Goal: Information Seeking & Learning: Learn about a topic

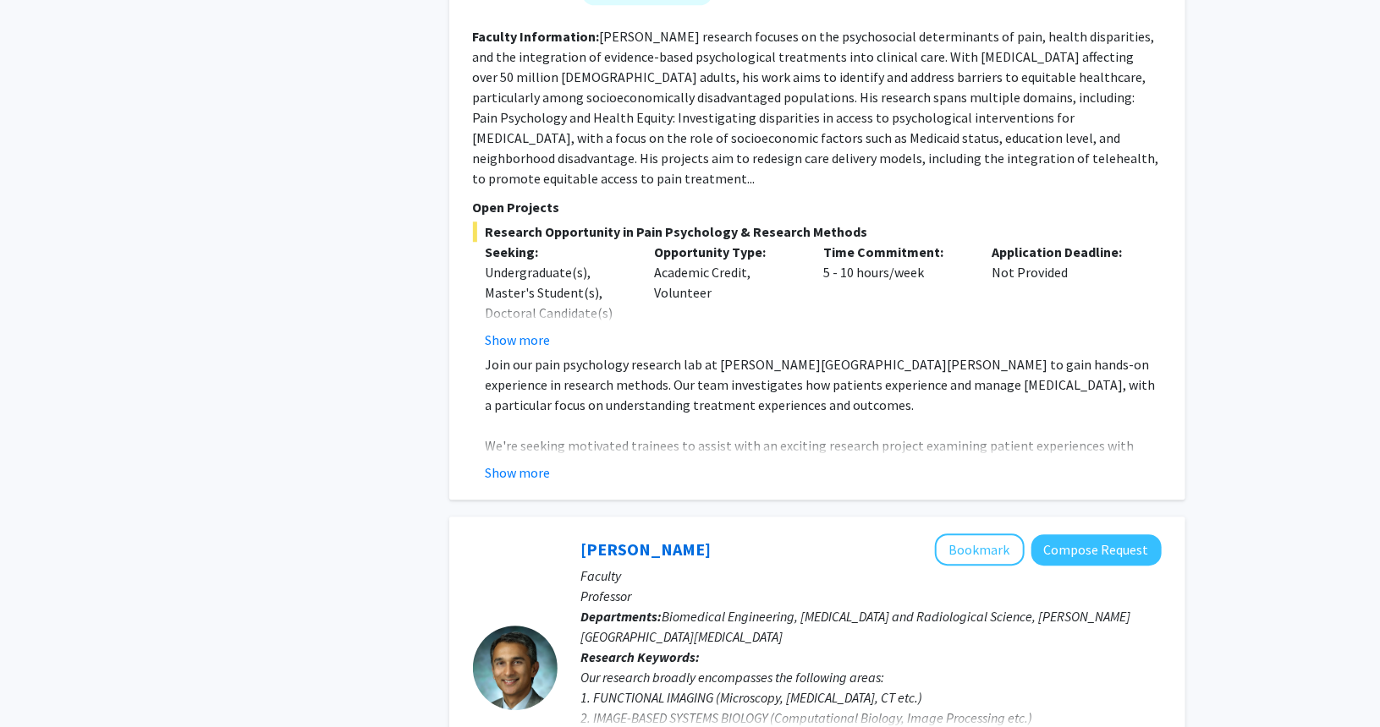
scroll to position [2063, 0]
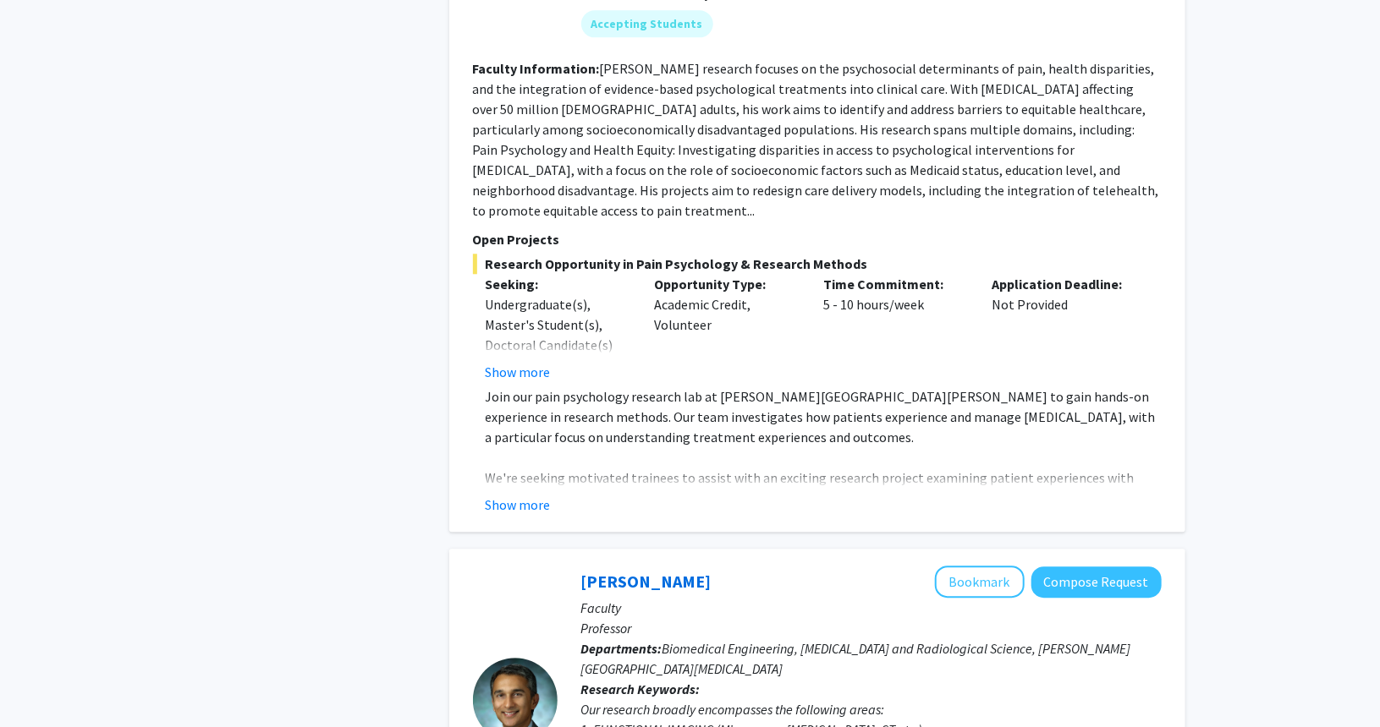
click at [829, 274] on div "Time Commitment: 5 - 10 hours/week" at bounding box center [894, 328] width 169 height 108
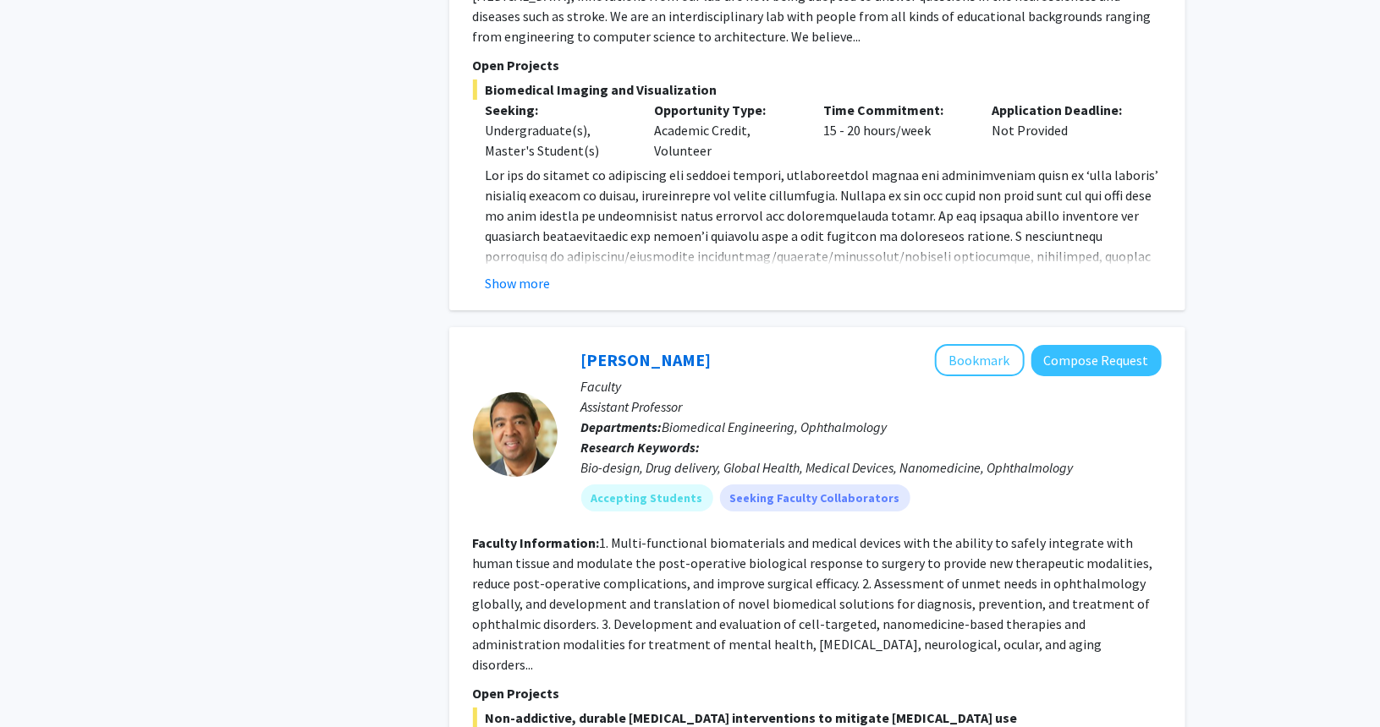
scroll to position [3078, 0]
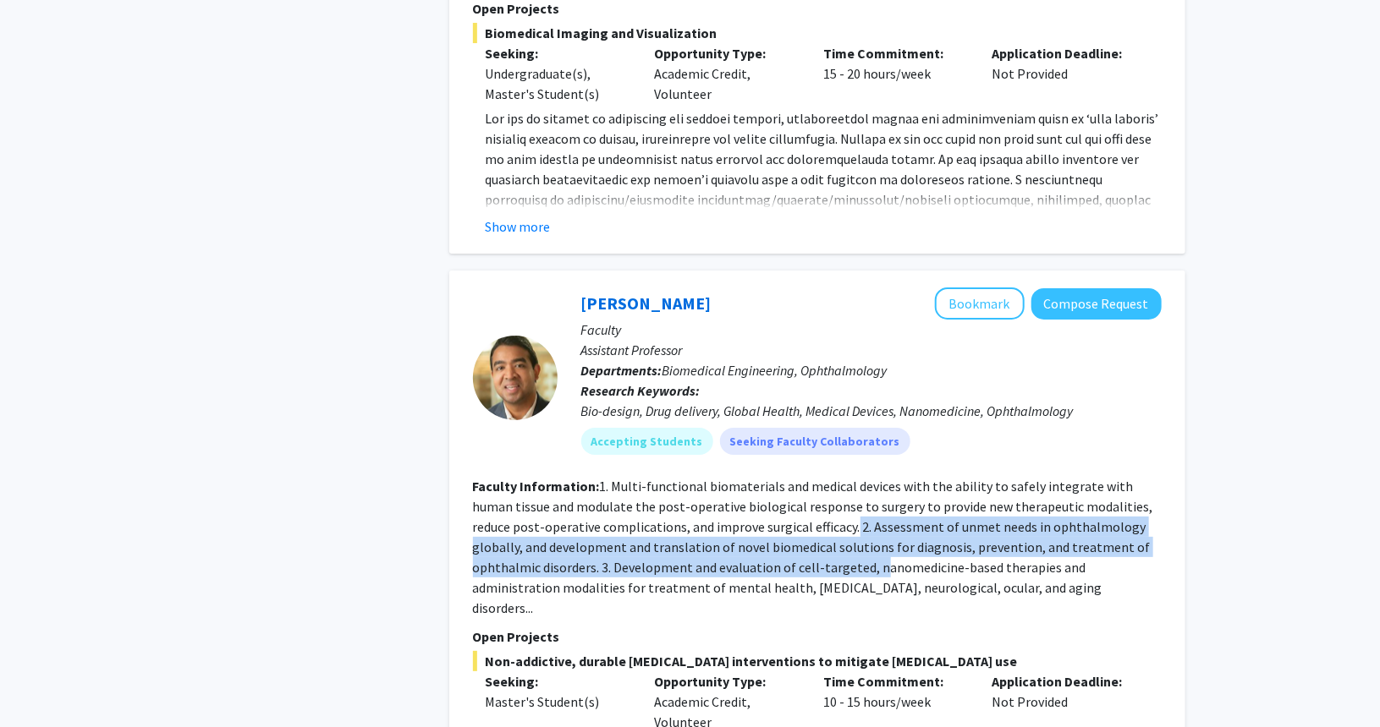
drag, startPoint x: 780, startPoint y: 439, endPoint x: 806, endPoint y: 487, distance: 54.9
click at [806, 487] on fg-read-more "1. Multi-functional biomaterials and medical devices with the ability to safely…" at bounding box center [813, 547] width 680 height 139
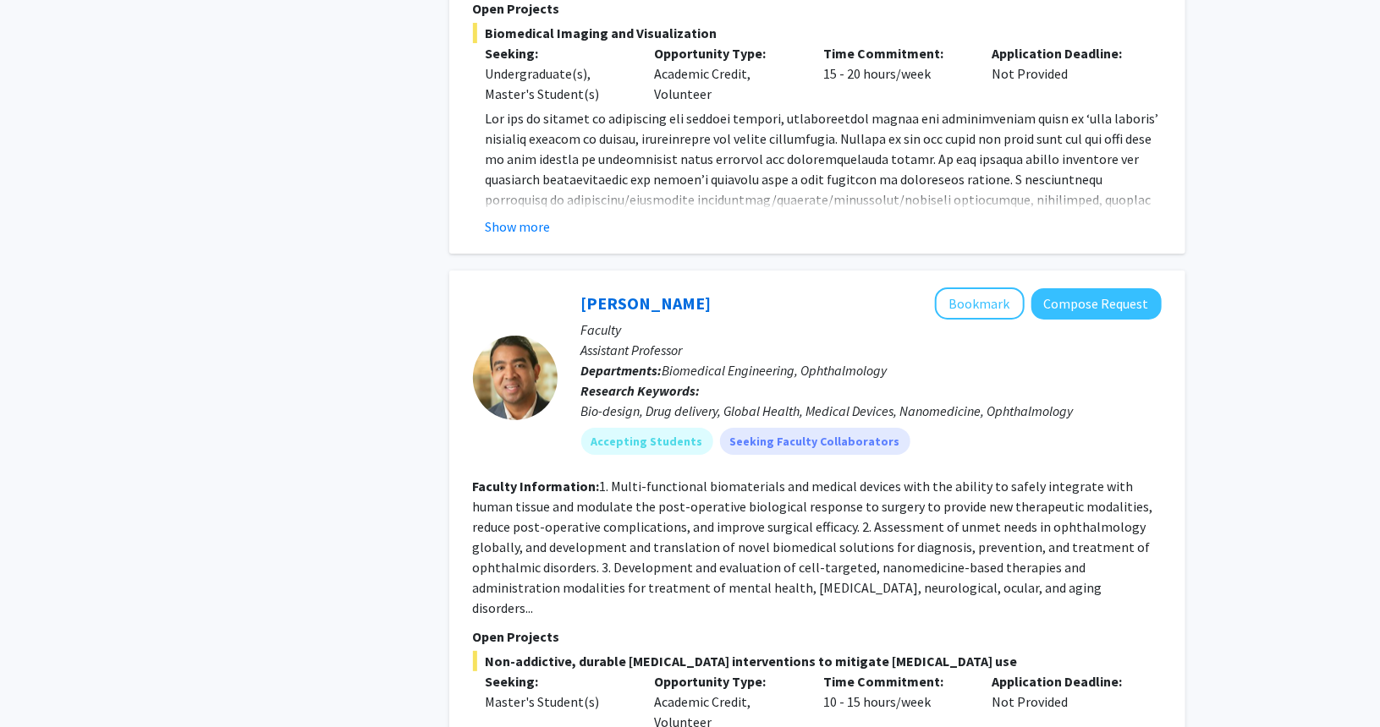
click at [885, 497] on fg-read-more "1. Multi-functional biomaterials and medical devices with the ability to safely…" at bounding box center [813, 547] width 680 height 139
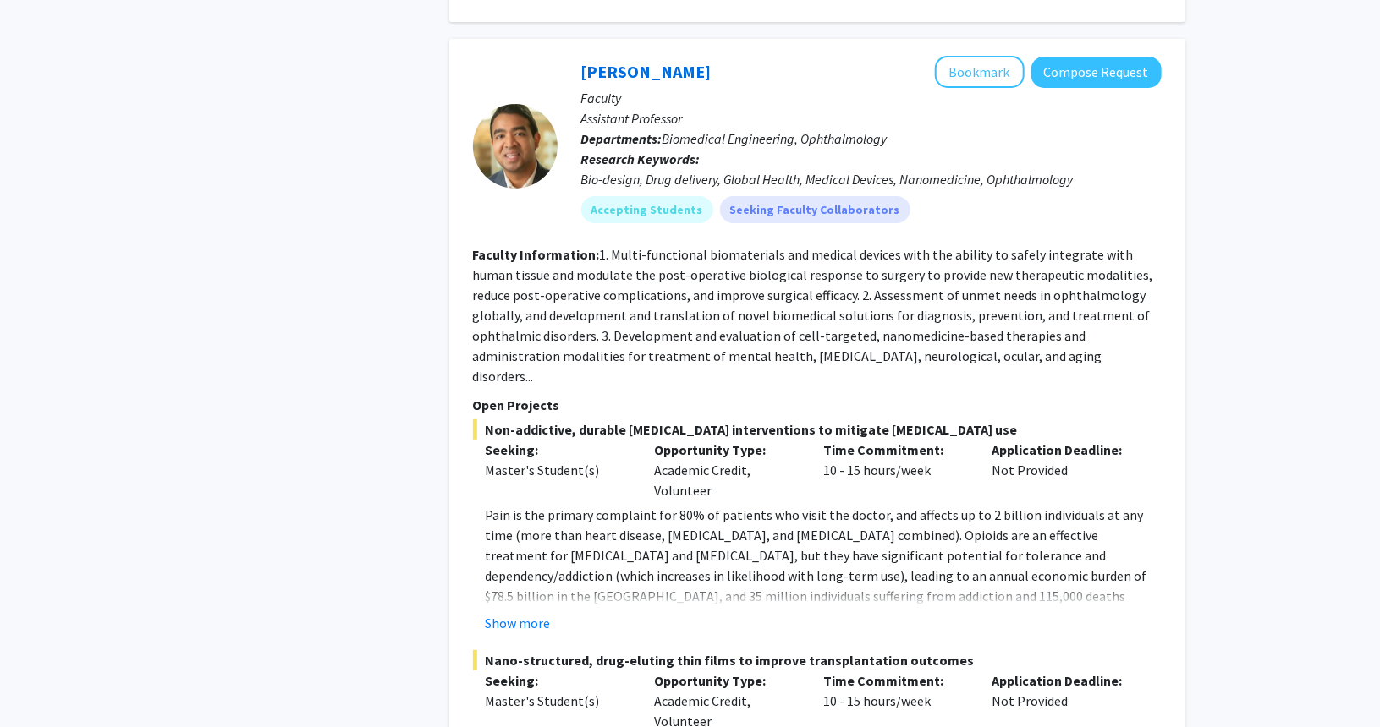
scroll to position [3332, 0]
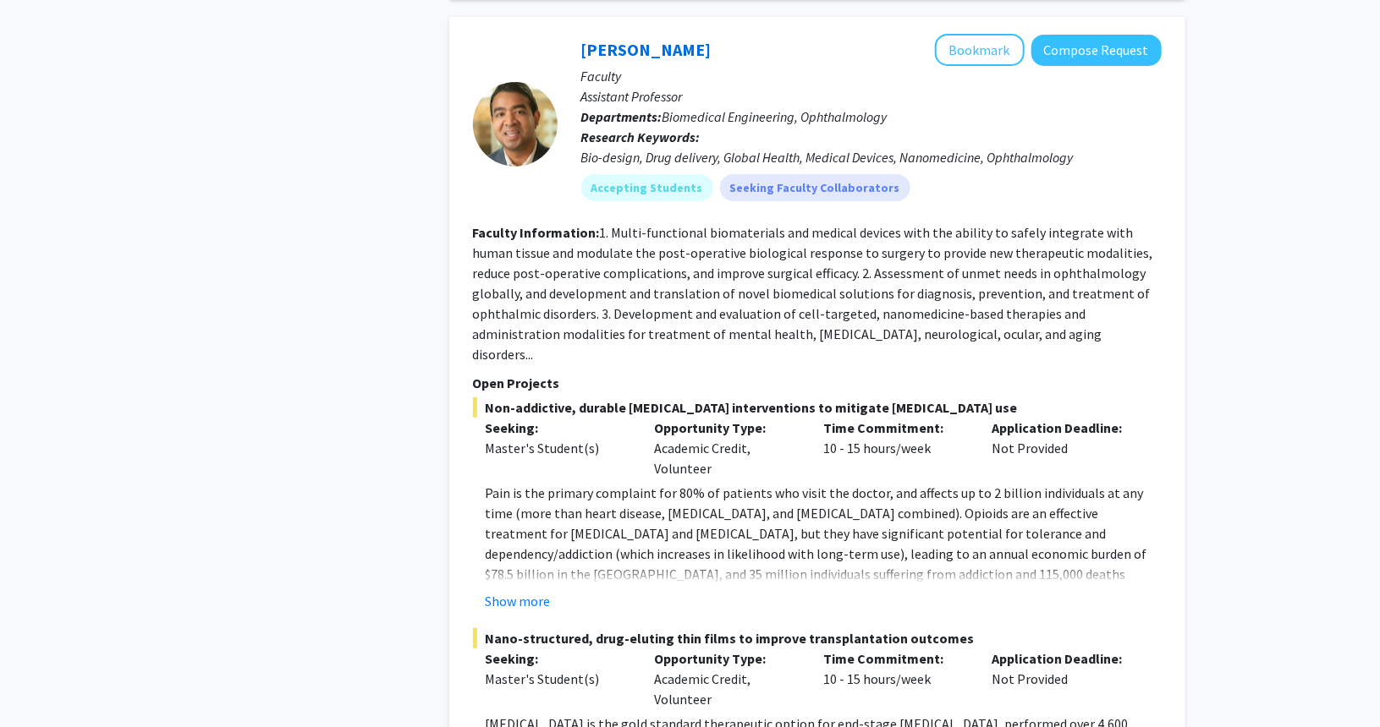
click at [482, 491] on fg-read-more "Pain is the primary complaint for 80% of patients who visit the doctor, and aff…" at bounding box center [817, 547] width 688 height 129
click at [504, 591] on button "Show more" at bounding box center [517, 601] width 65 height 20
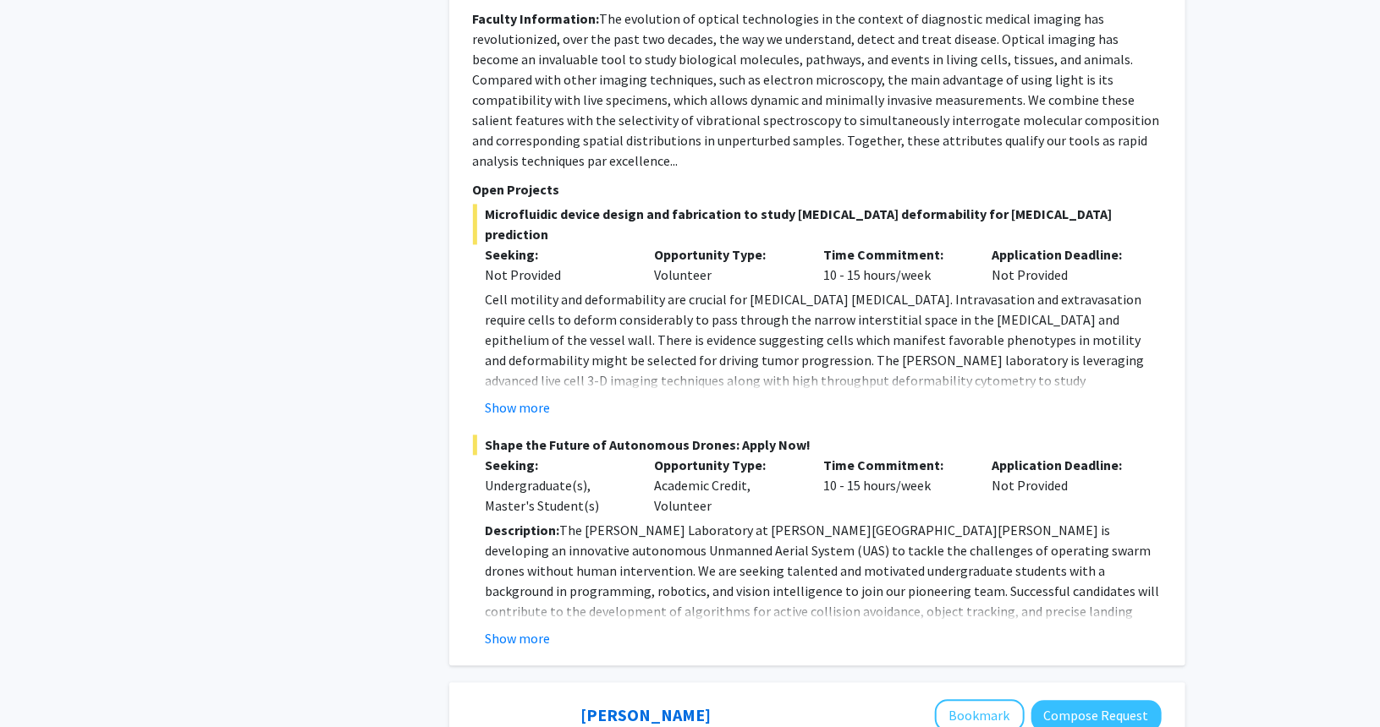
scroll to position [5005, 0]
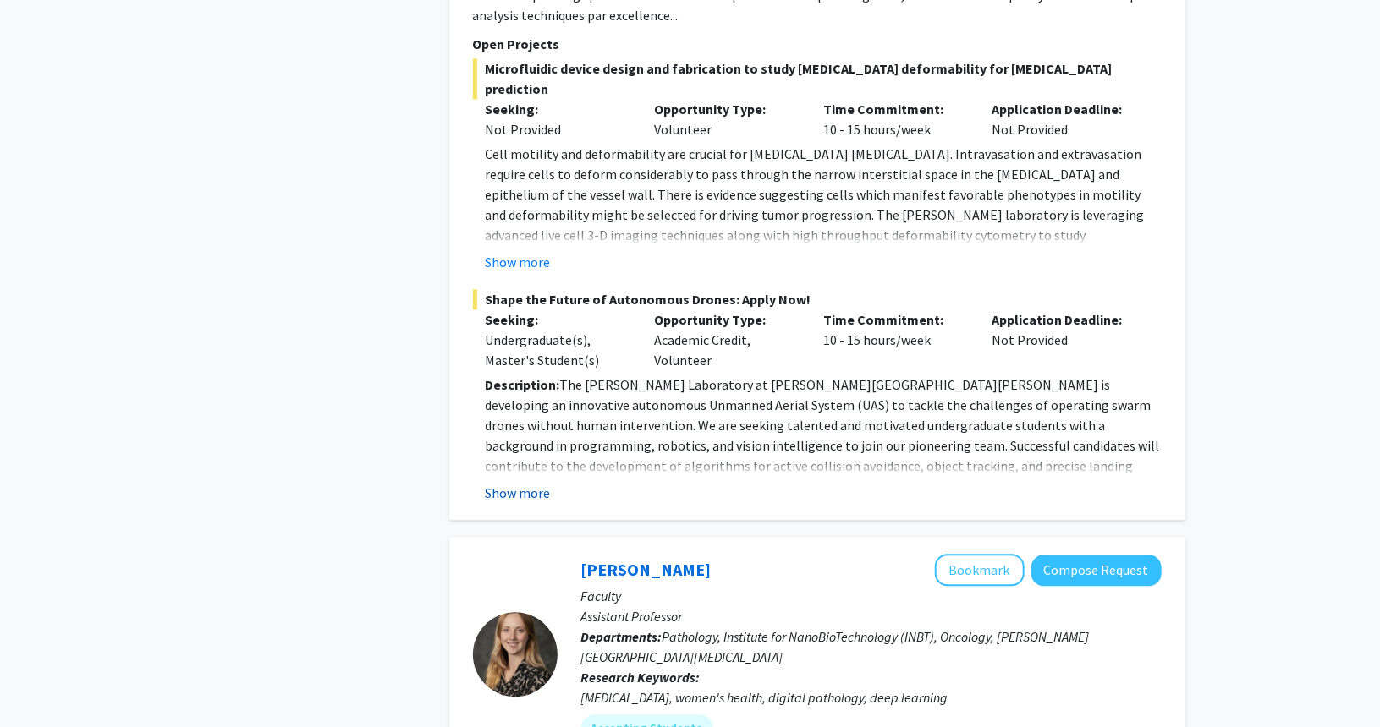
click at [535, 483] on button "Show more" at bounding box center [517, 493] width 65 height 20
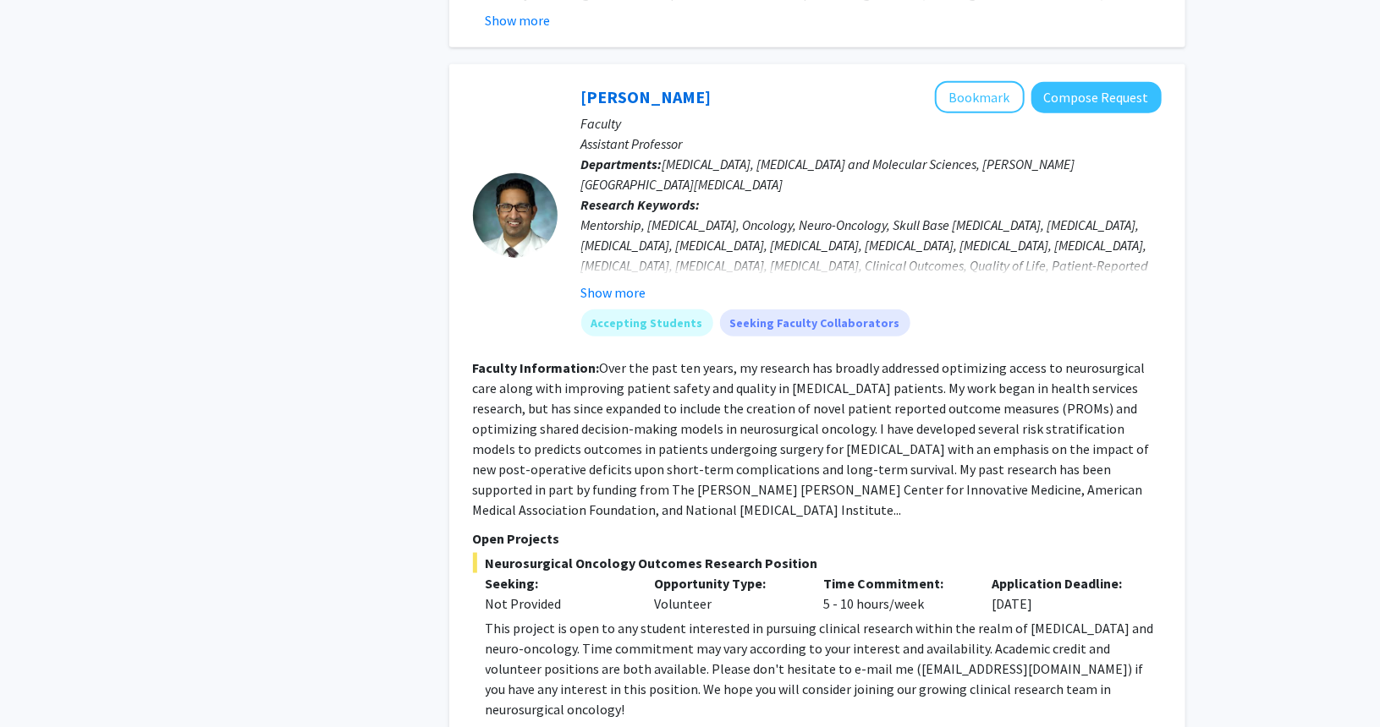
scroll to position [0, 0]
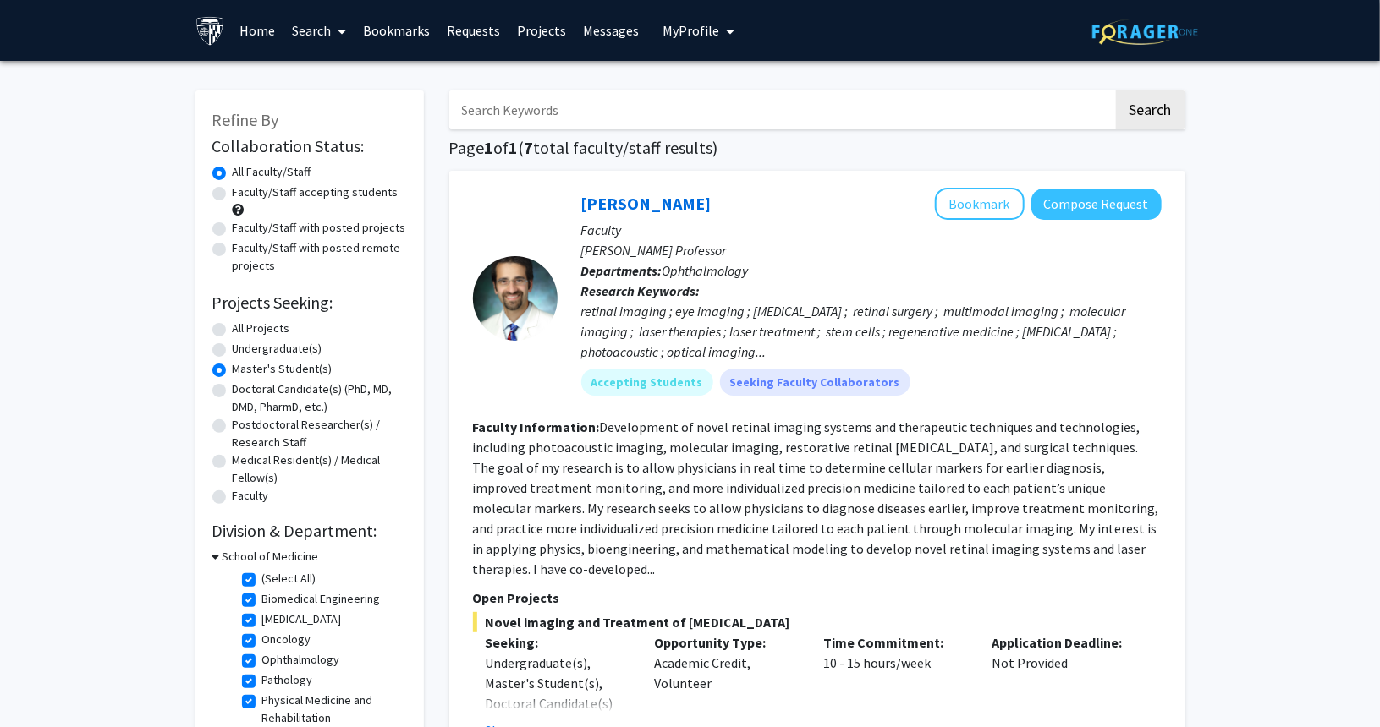
click at [233, 322] on label "All Projects" at bounding box center [262, 329] width 58 height 18
click at [233, 322] on input "All Projects" at bounding box center [238, 325] width 11 height 11
radio input "true"
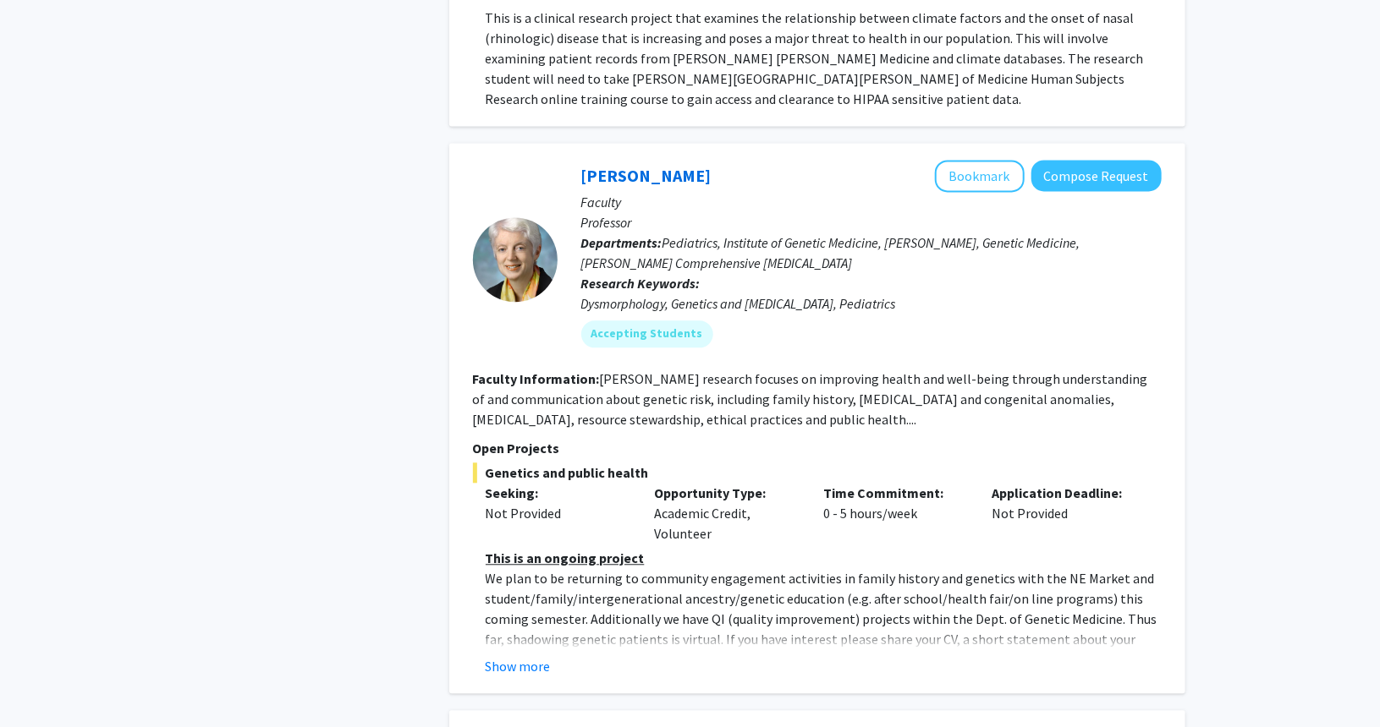
scroll to position [4906, 0]
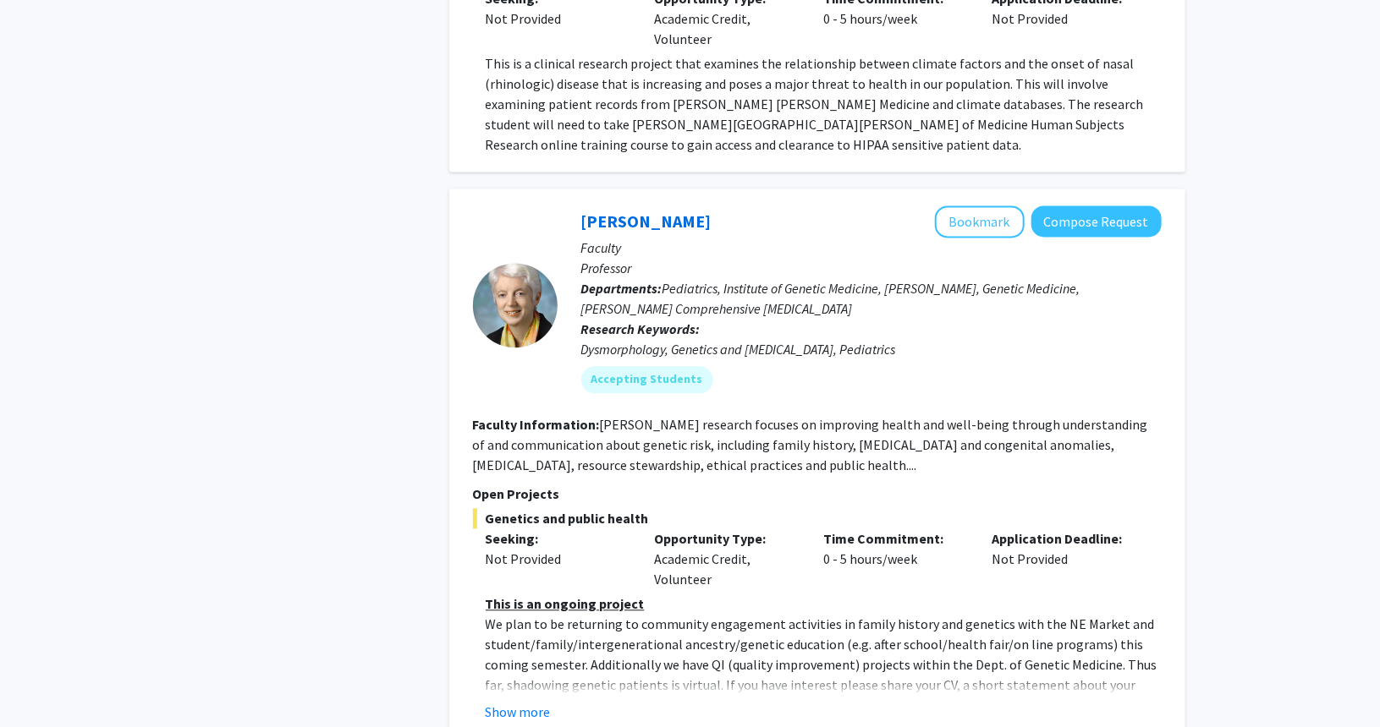
drag, startPoint x: 910, startPoint y: 242, endPoint x: 576, endPoint y: 142, distance: 348.7
click at [576, 206] on div "[PERSON_NAME] Bookmark Compose Request Faculty Professor Departments: Pediatric…" at bounding box center [859, 306] width 604 height 200
click at [905, 359] on fg-user-badges "Accepting Students" at bounding box center [871, 376] width 580 height 34
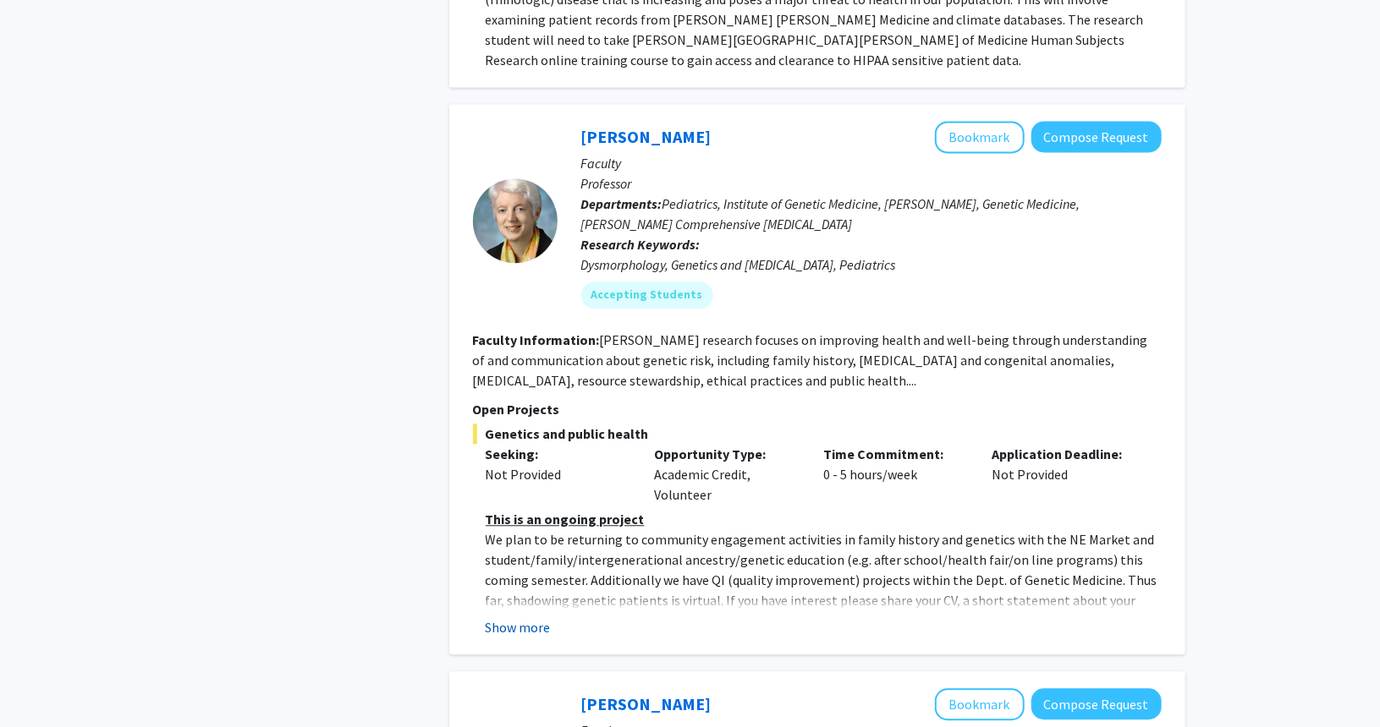
click at [515, 617] on button "Show more" at bounding box center [517, 627] width 65 height 20
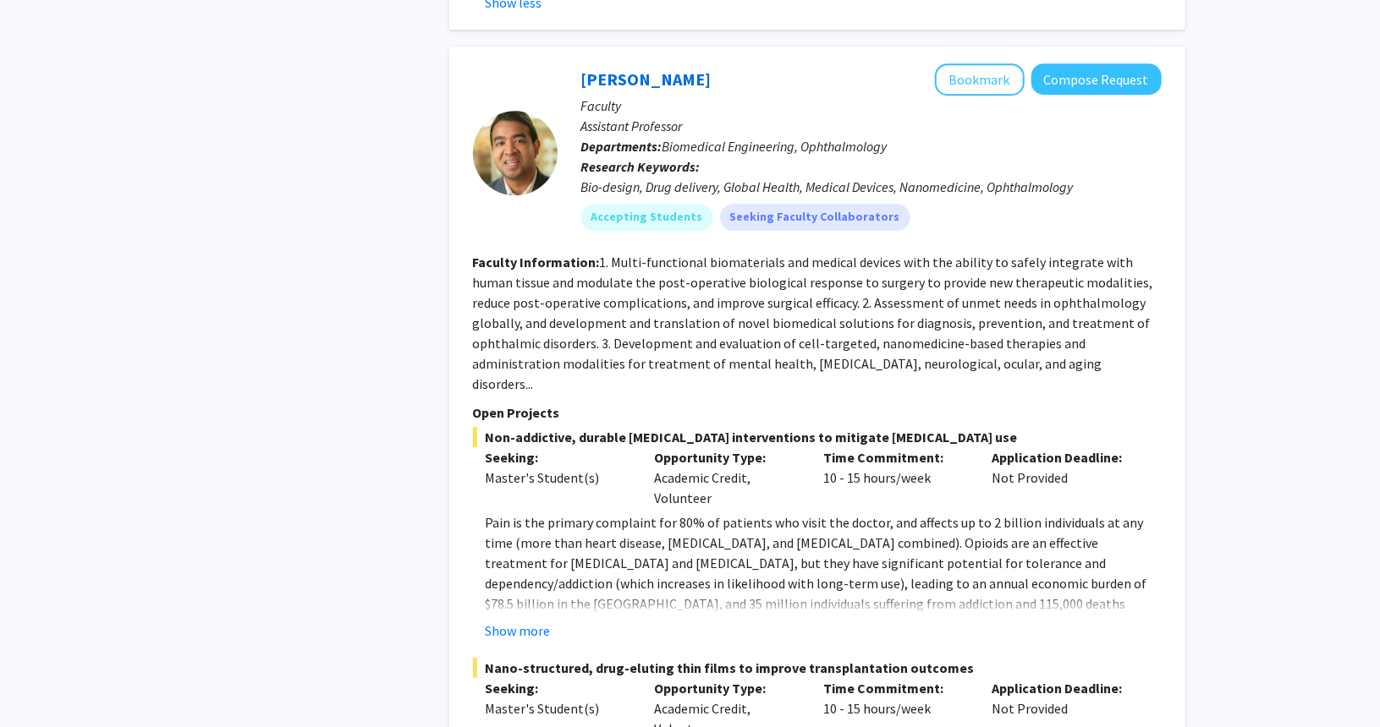
scroll to position [5836, 0]
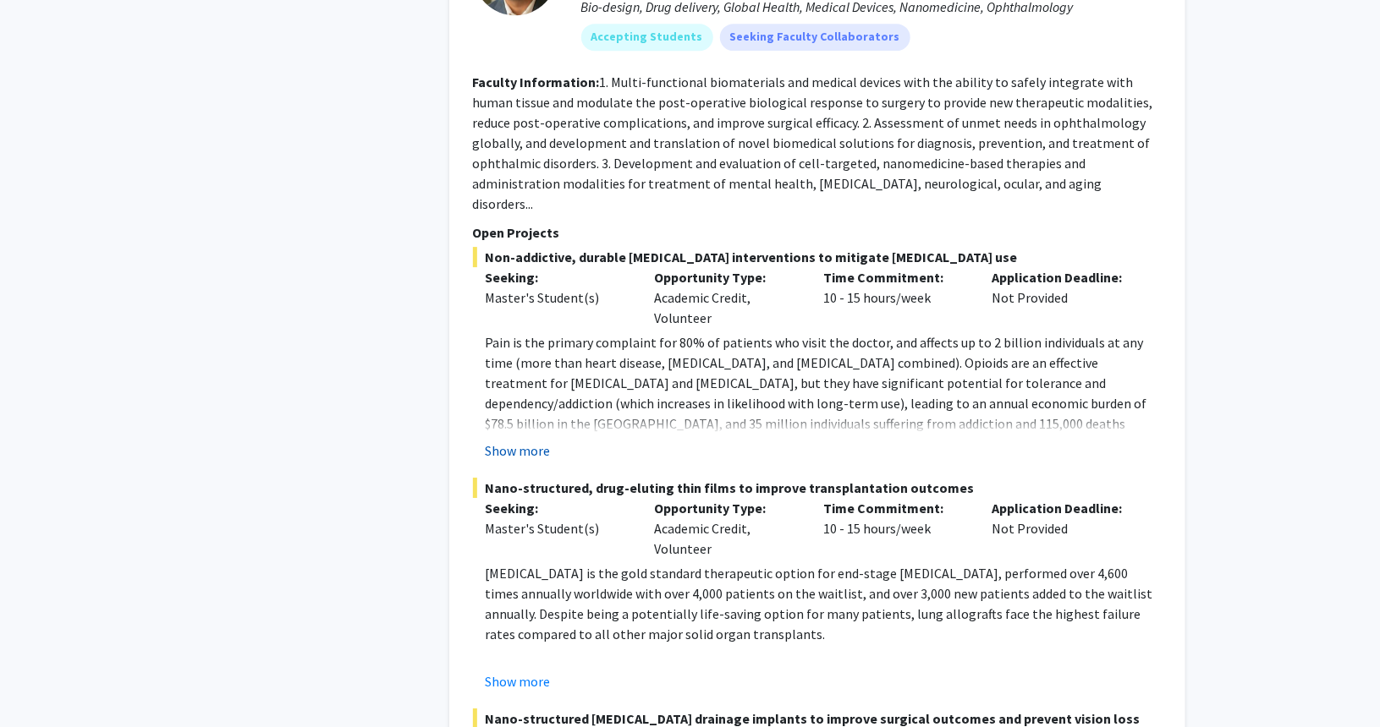
click at [518, 441] on button "Show more" at bounding box center [517, 451] width 65 height 20
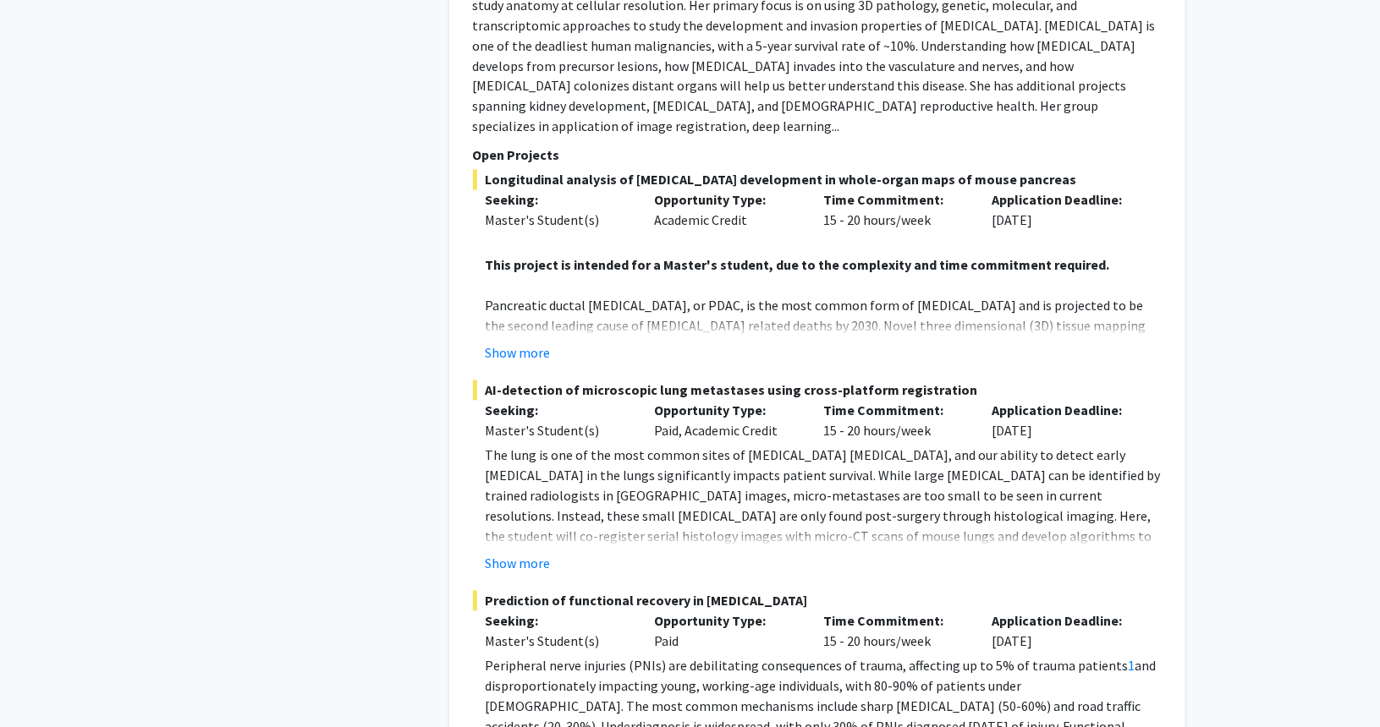
scroll to position [8030, 0]
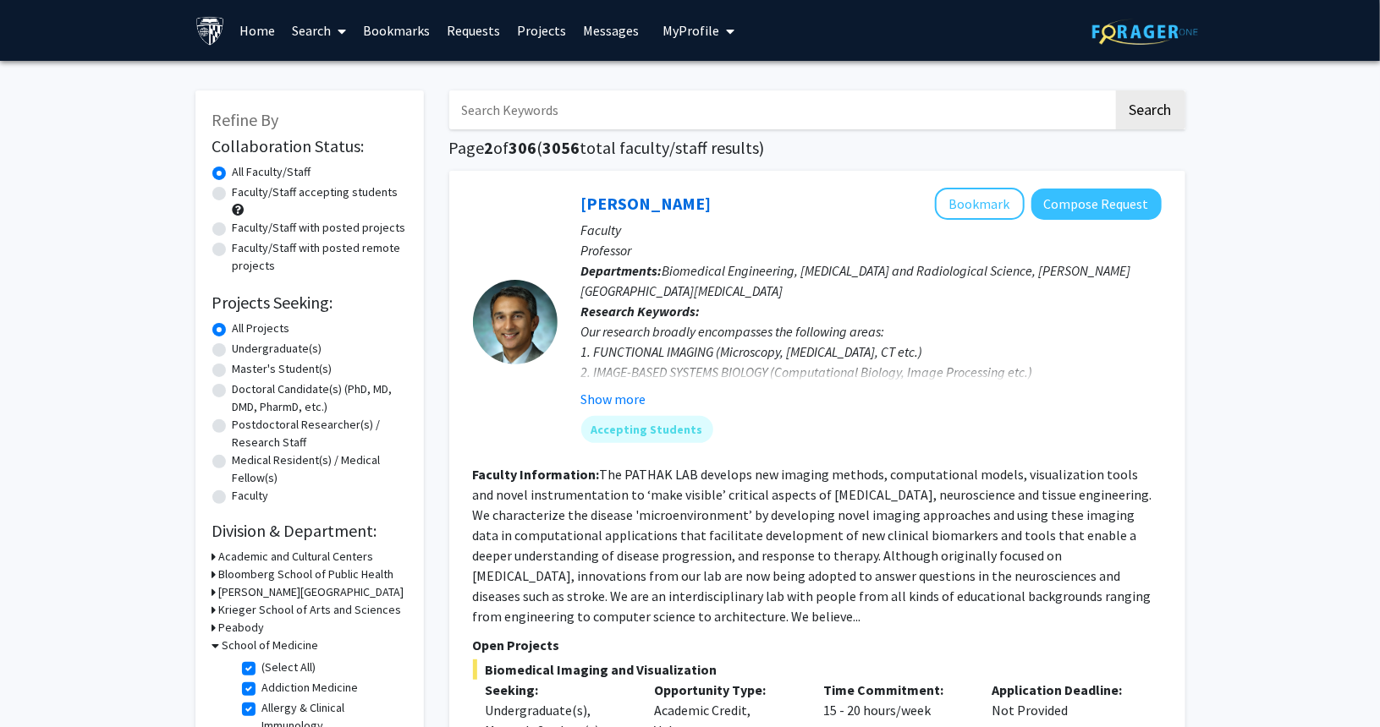
click at [626, 400] on button "Show more" at bounding box center [613, 399] width 65 height 20
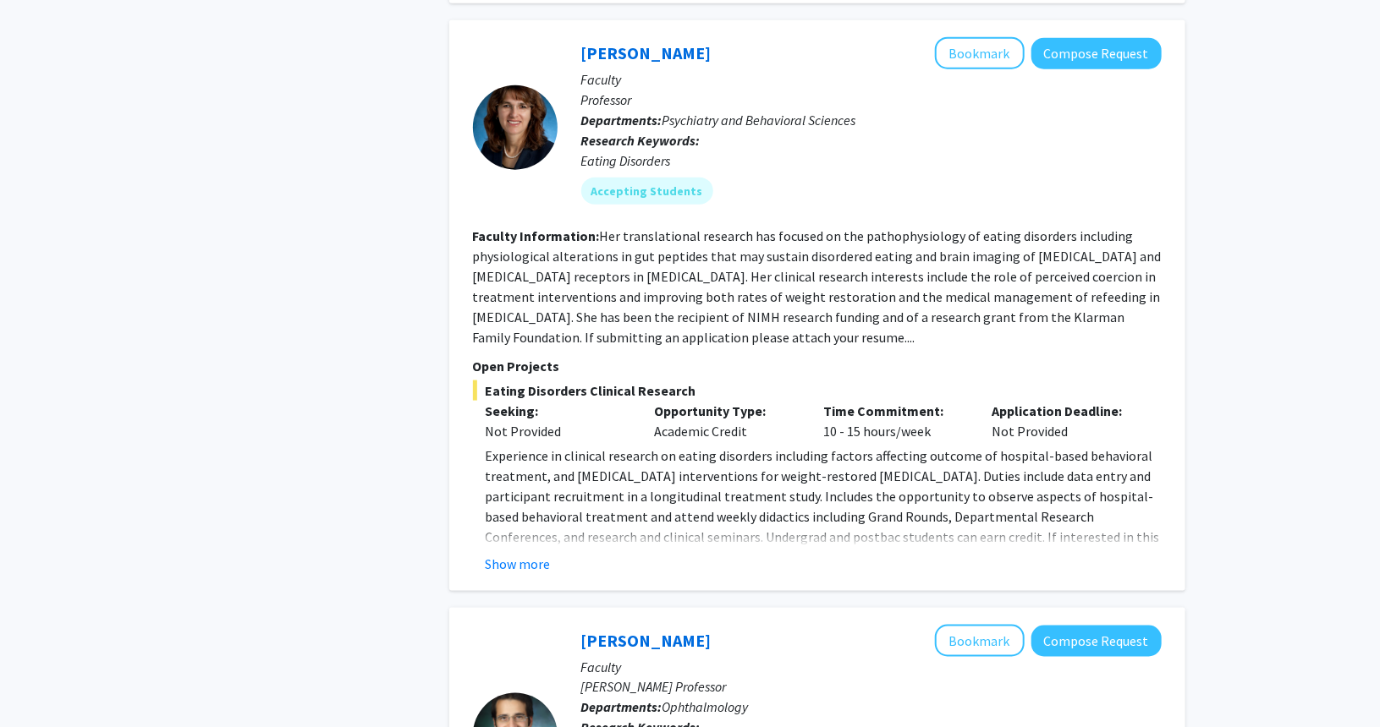
scroll to position [930, 0]
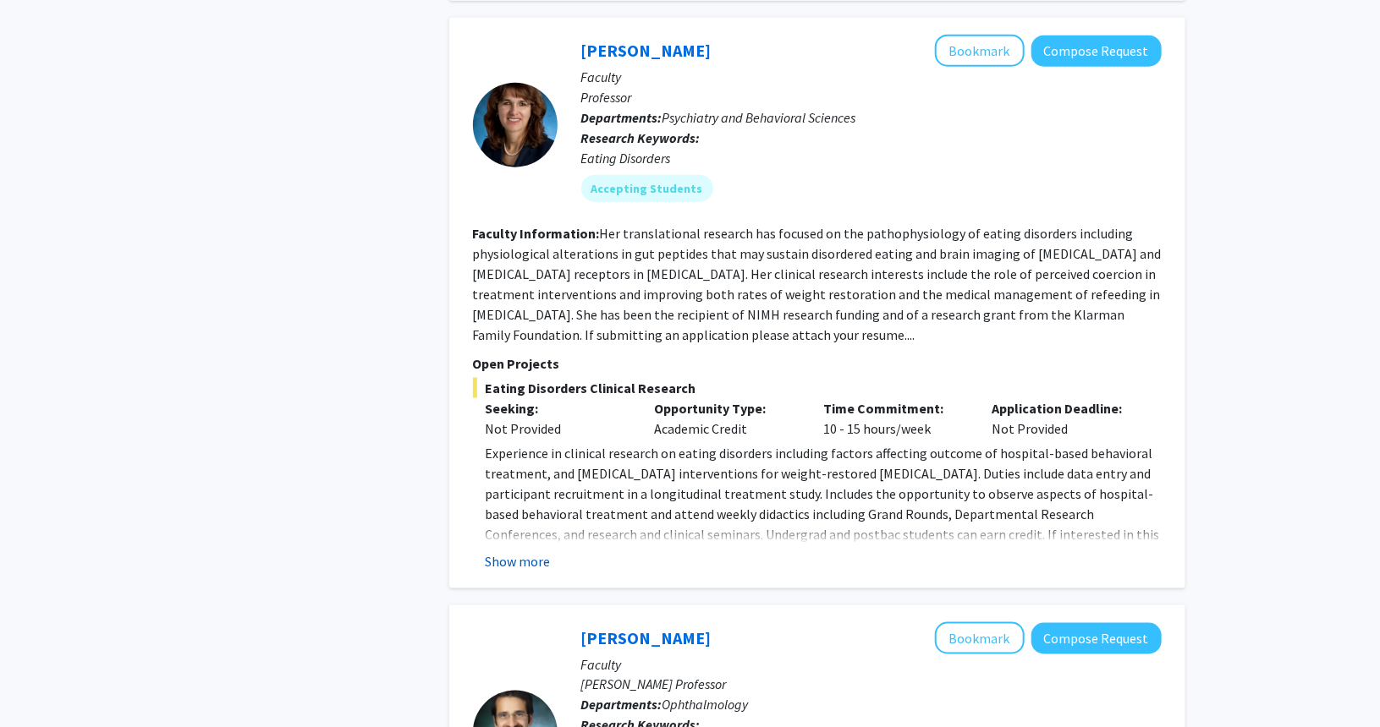
click at [535, 568] on button "Show more" at bounding box center [517, 561] width 65 height 20
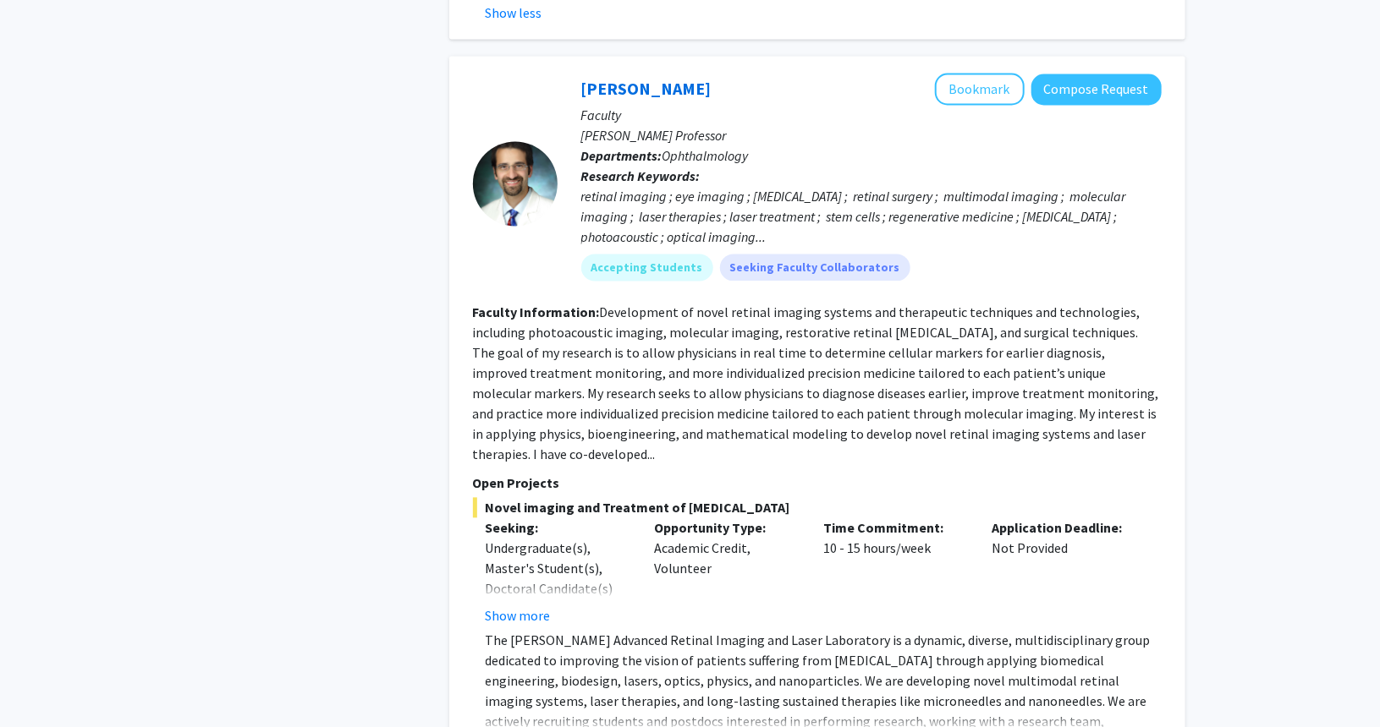
scroll to position [1522, 0]
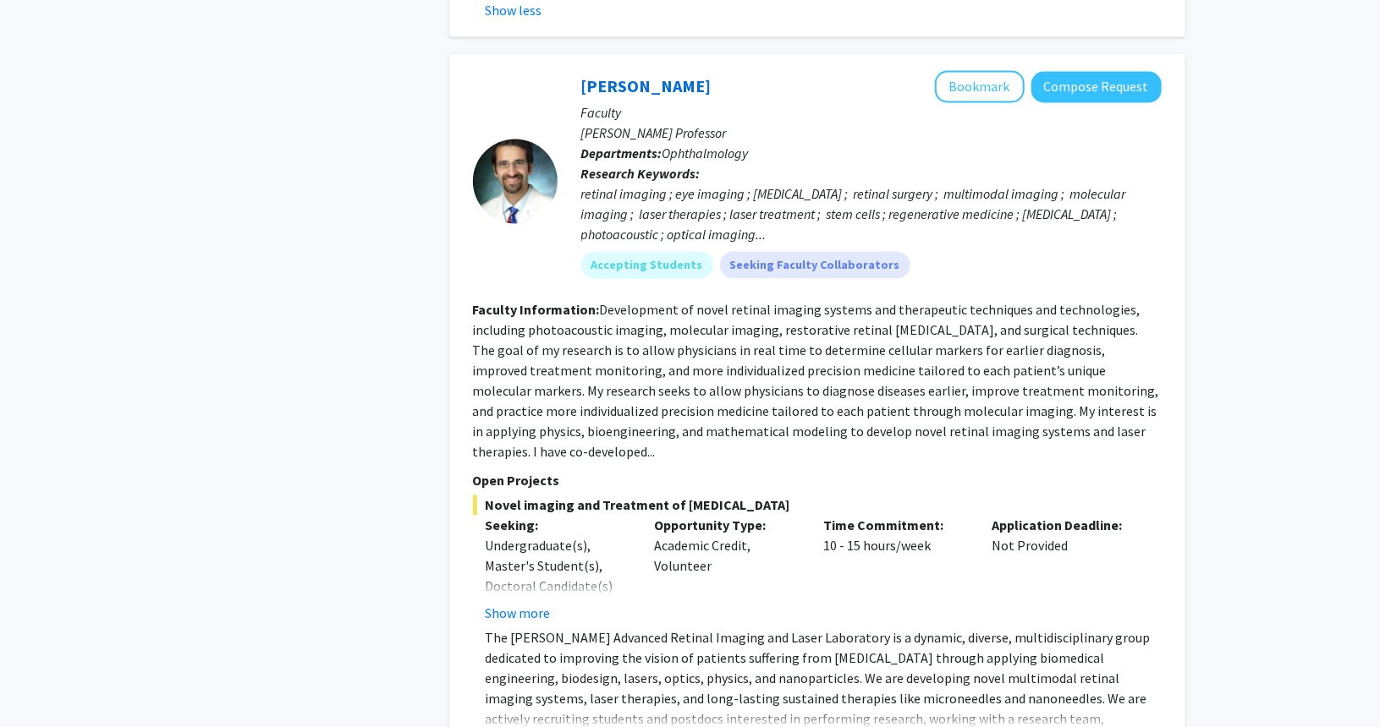
click at [532, 604] on button "Show more" at bounding box center [517, 614] width 65 height 20
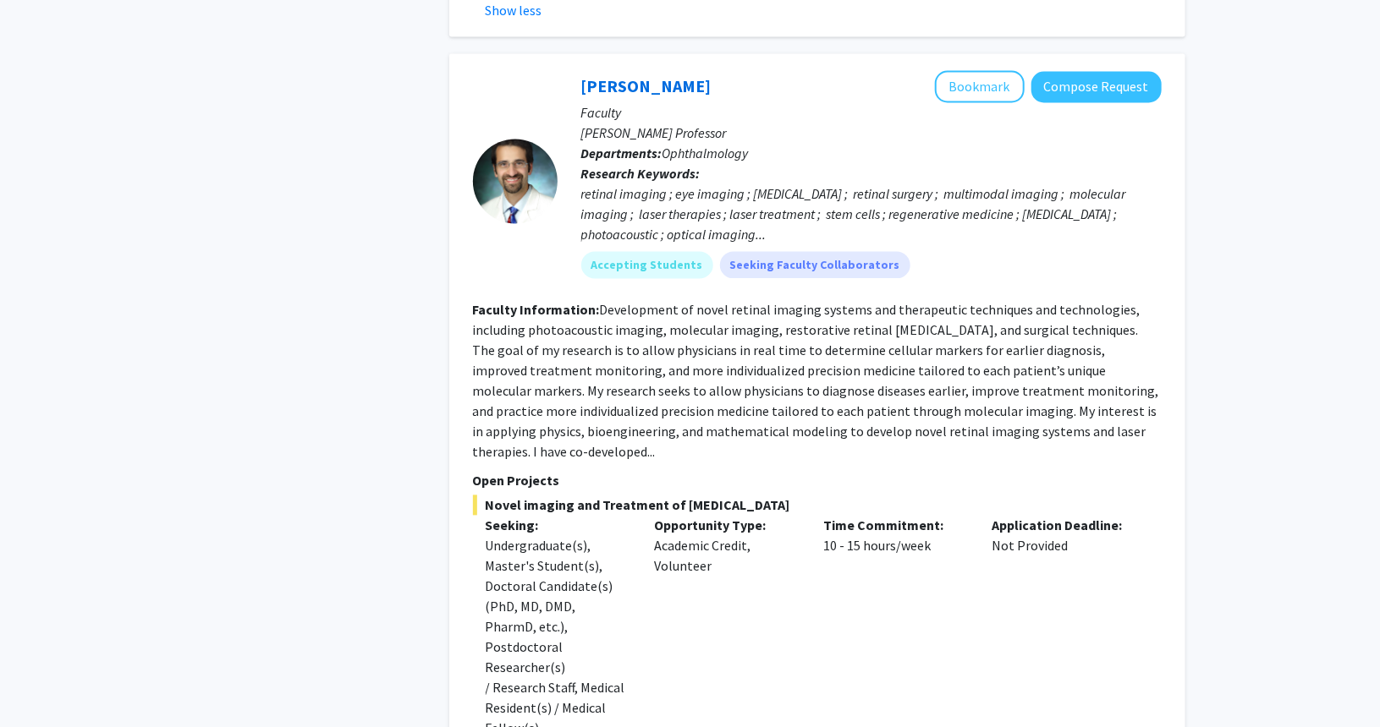
scroll to position [1776, 0]
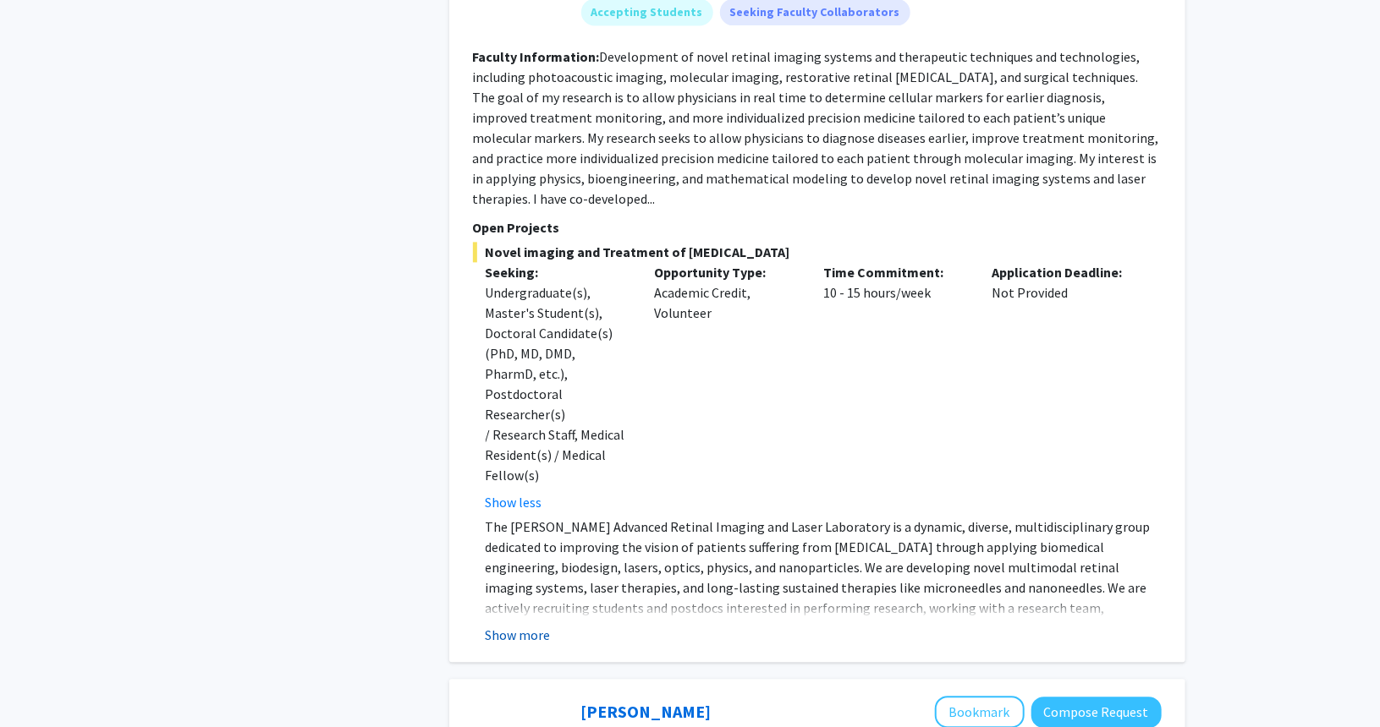
drag, startPoint x: 501, startPoint y: 569, endPoint x: 513, endPoint y: 571, distance: 12.8
click at [499, 625] on button "Show more" at bounding box center [517, 635] width 65 height 20
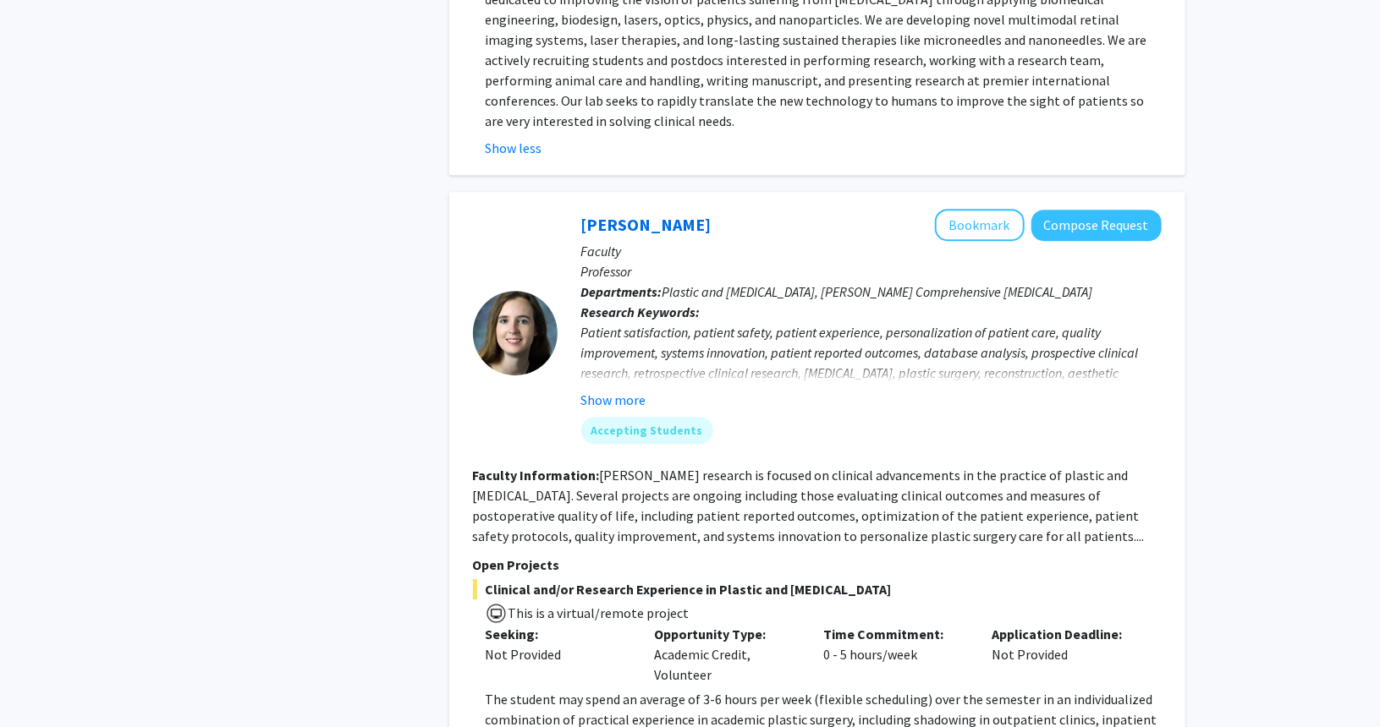
scroll to position [2453, 0]
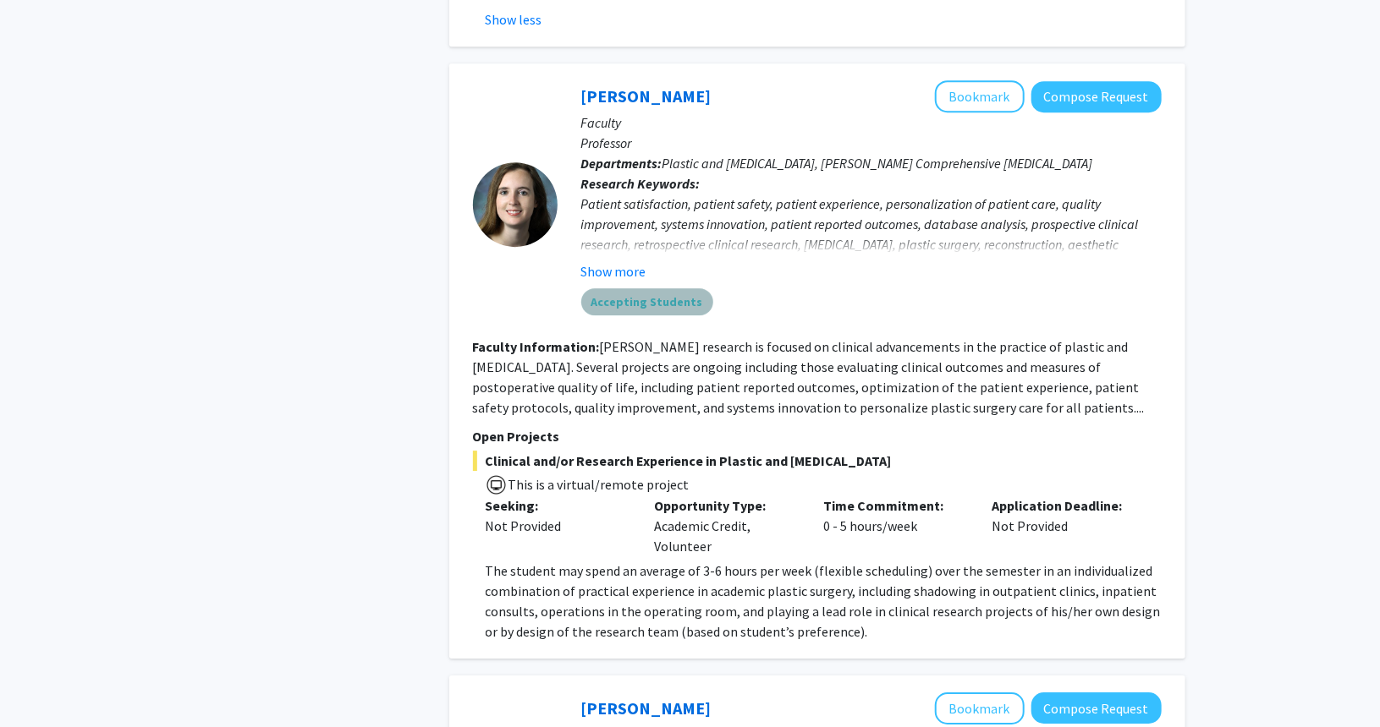
click at [677, 288] on mat-chip "Accepting Students" at bounding box center [647, 301] width 132 height 27
click at [587, 261] on button "Show more" at bounding box center [613, 271] width 65 height 20
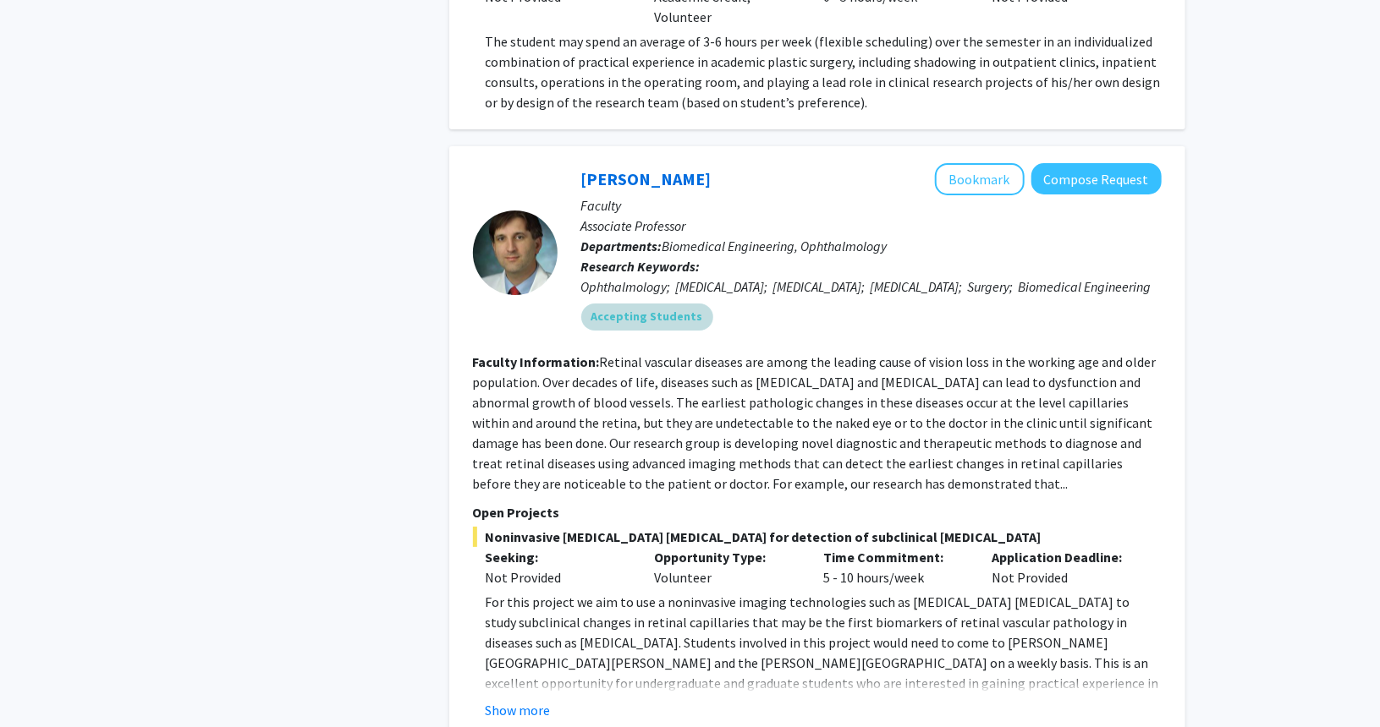
scroll to position [3045, 0]
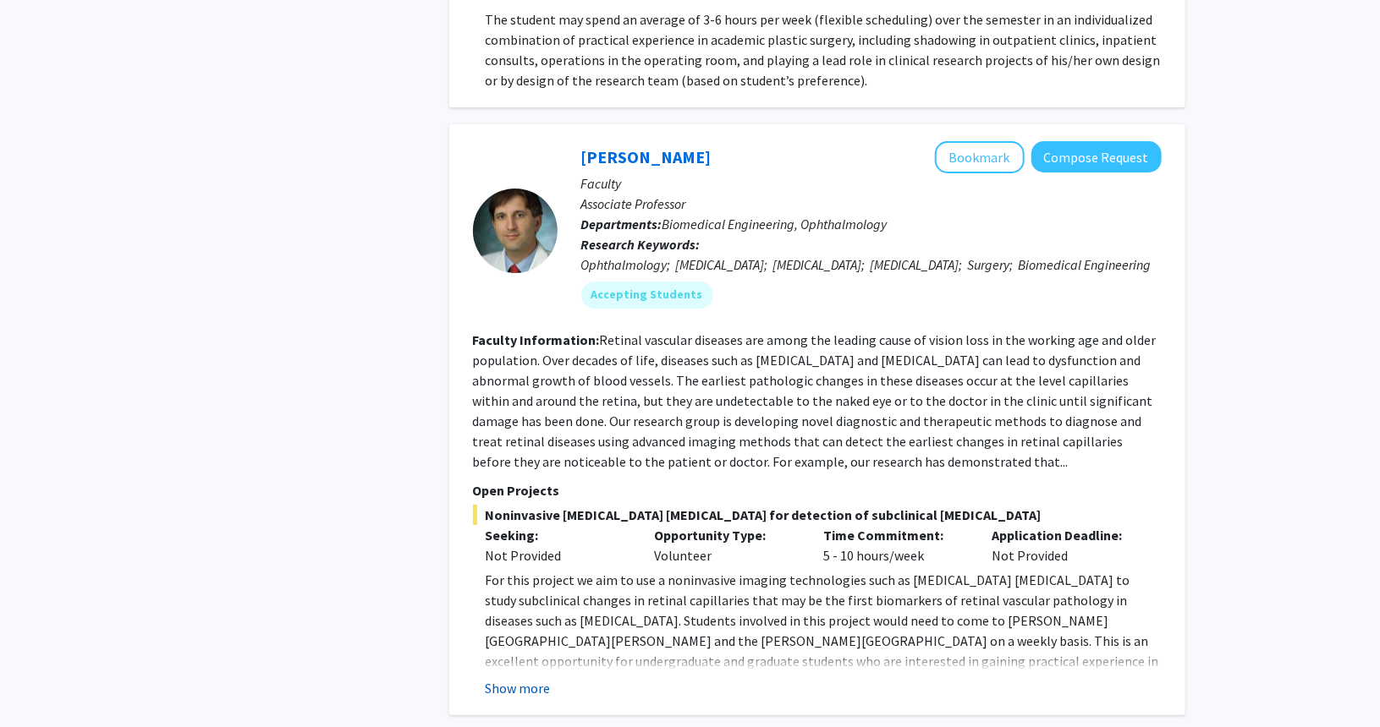
click at [499, 678] on button "Show more" at bounding box center [517, 688] width 65 height 20
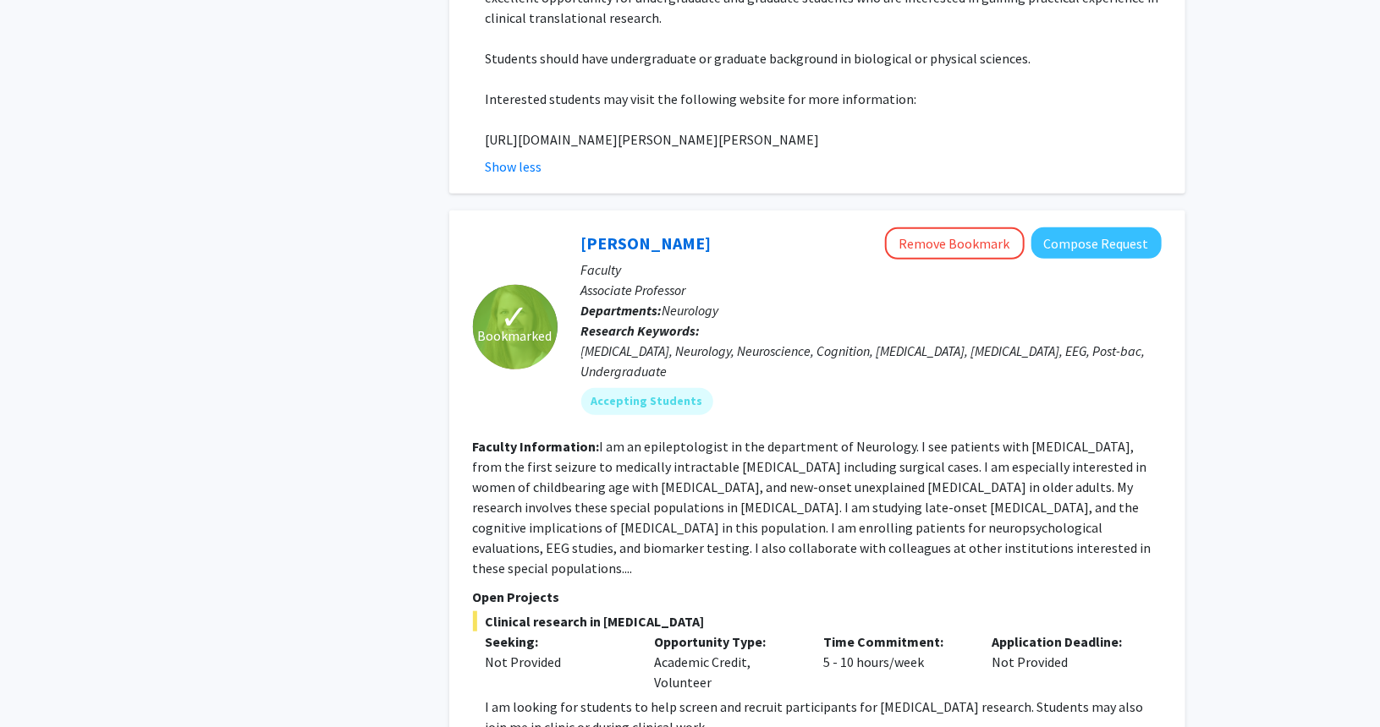
scroll to position [3806, 0]
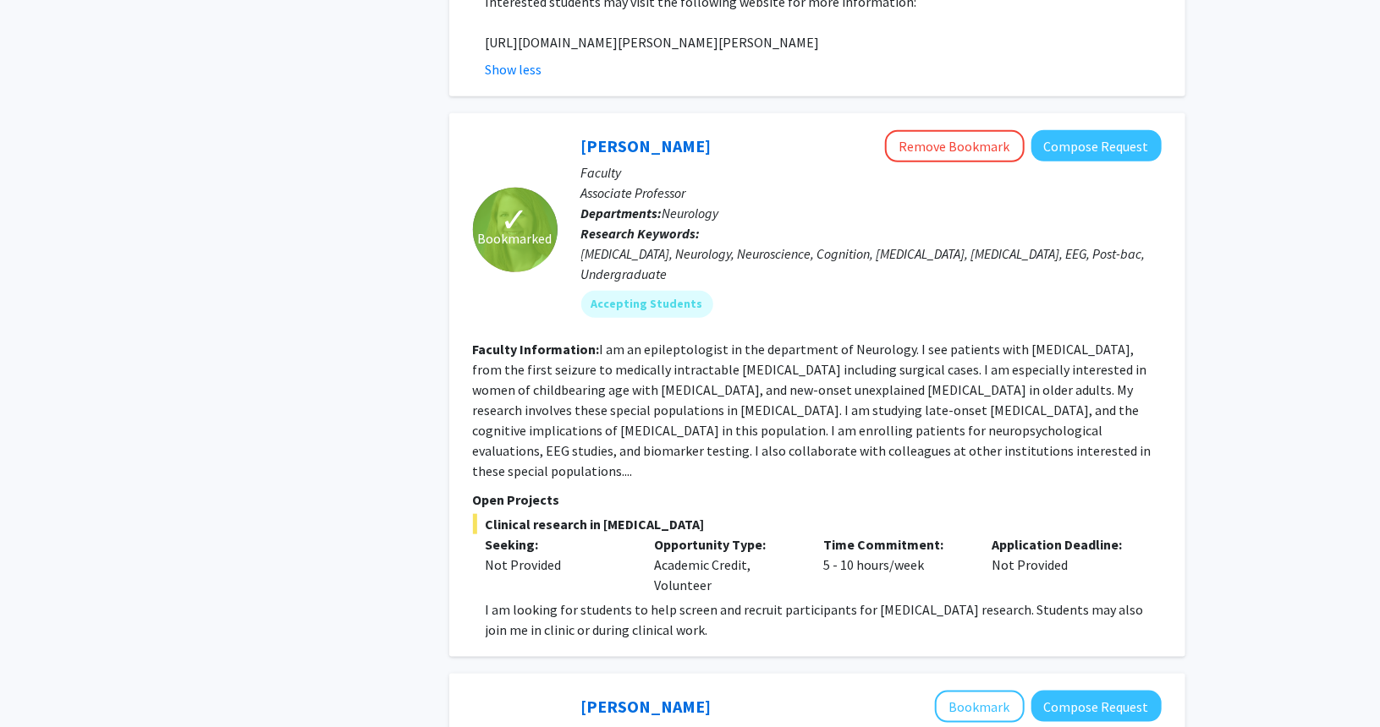
click at [507, 228] on span "Bookmarked" at bounding box center [515, 238] width 74 height 20
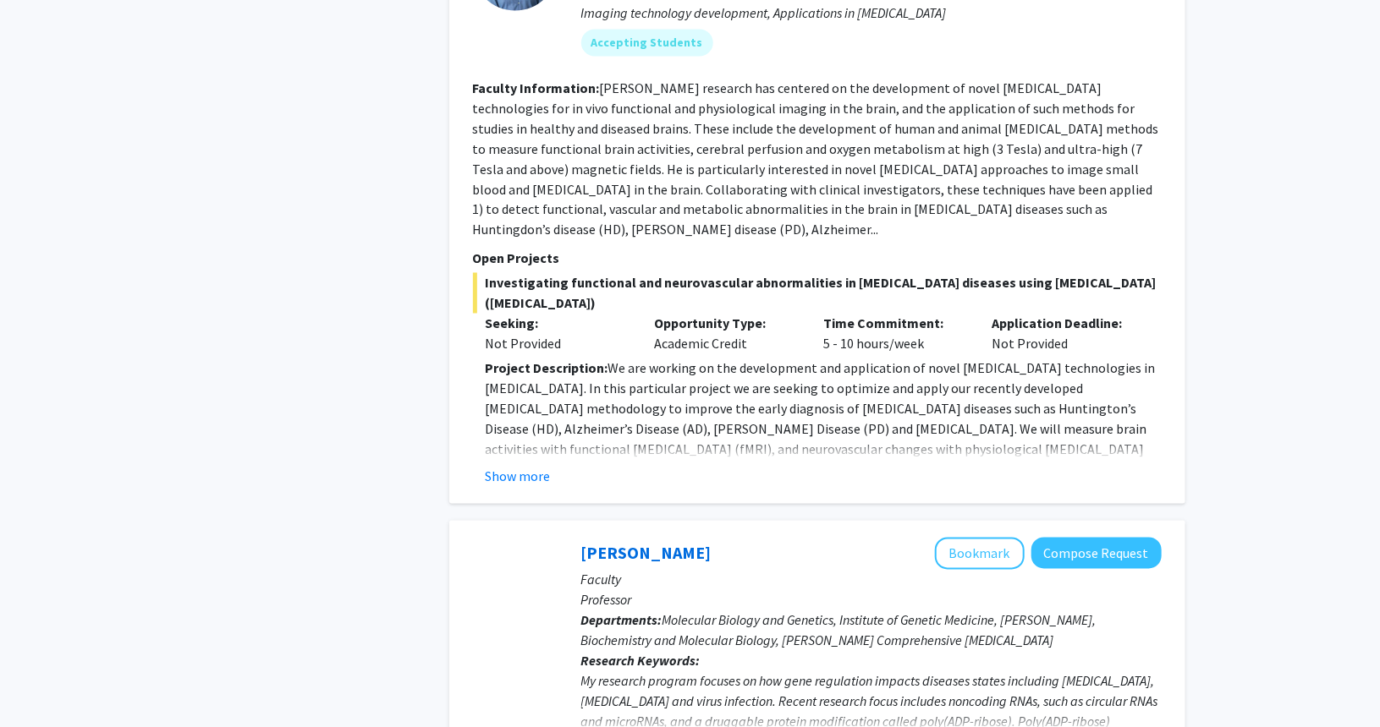
scroll to position [4652, 0]
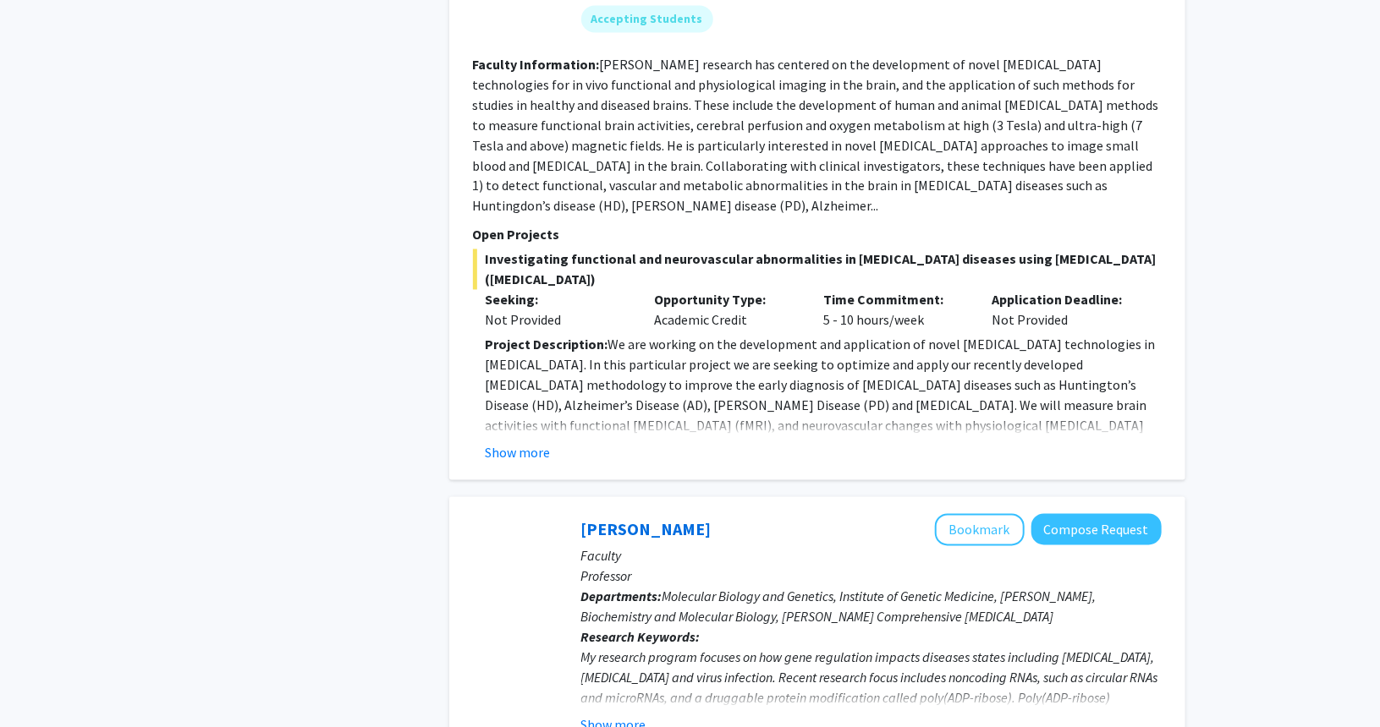
click at [526, 443] on button "Show more" at bounding box center [517, 453] width 65 height 20
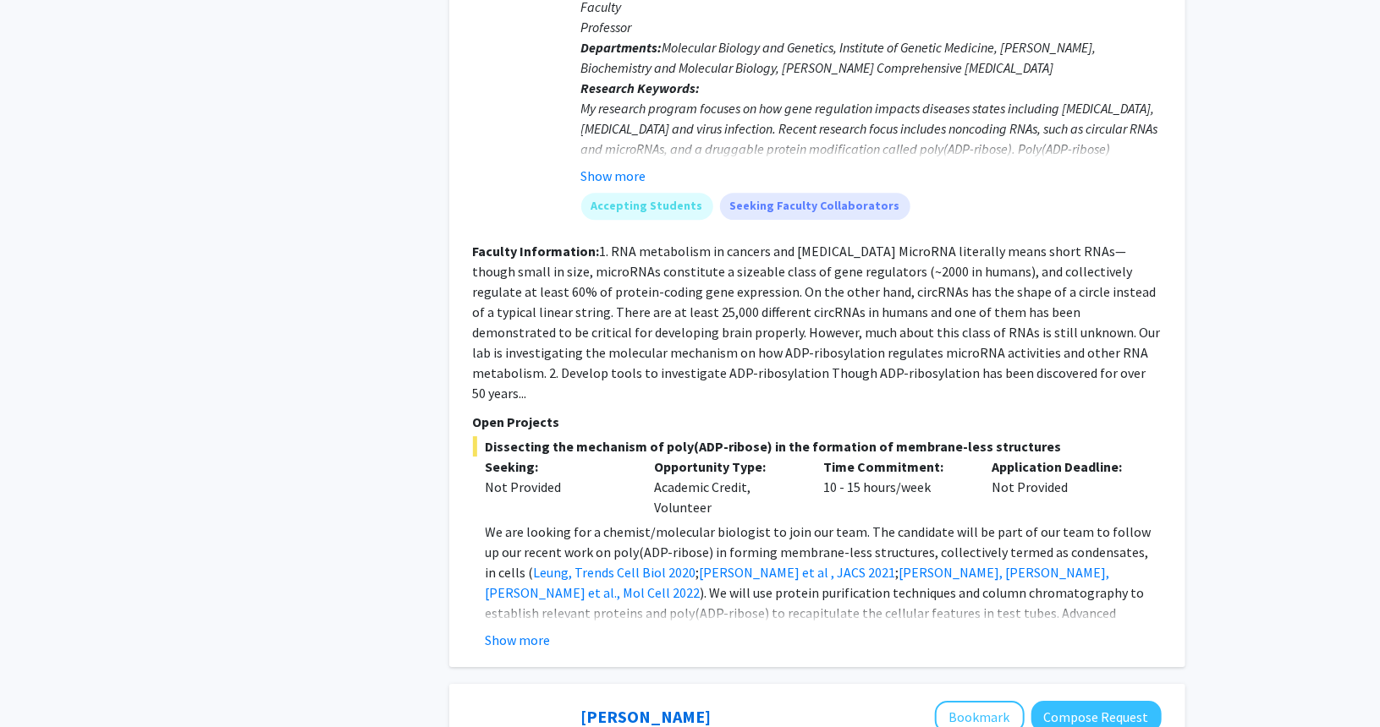
scroll to position [5751, 0]
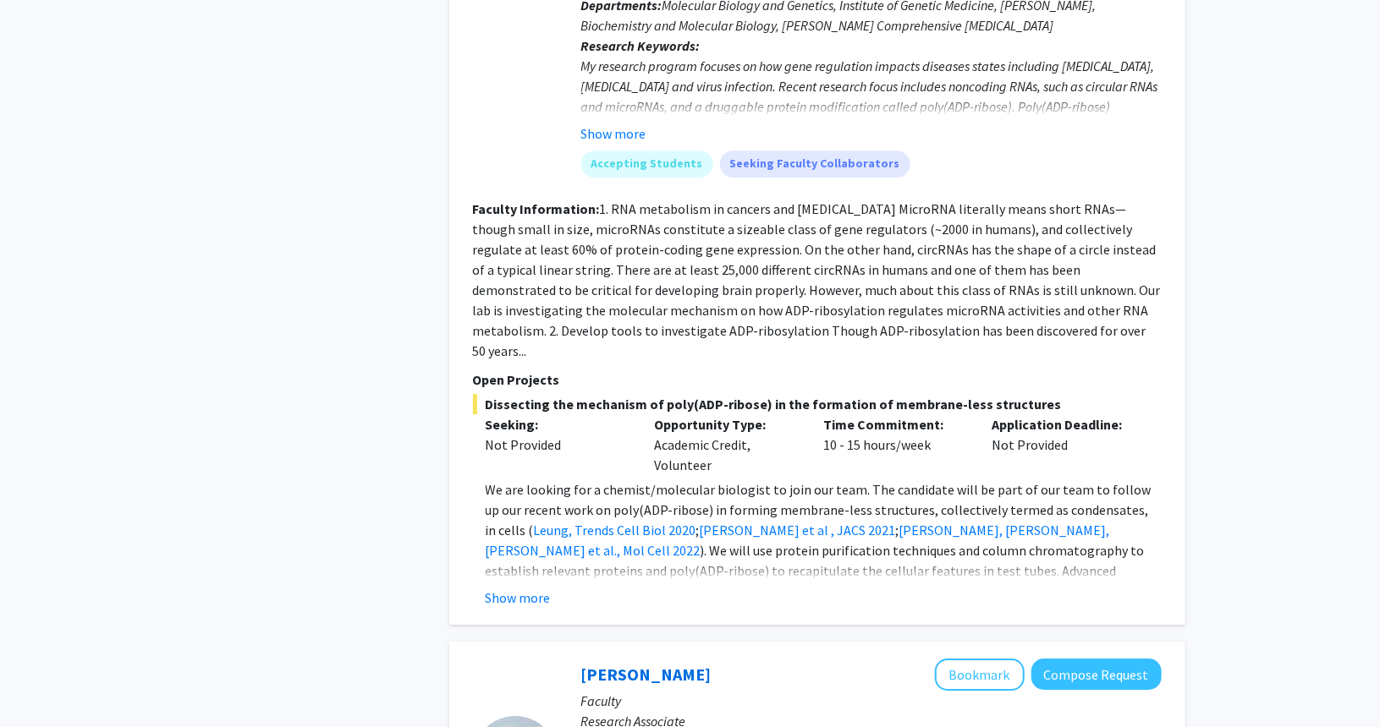
click at [530, 588] on button "Show more" at bounding box center [517, 598] width 65 height 20
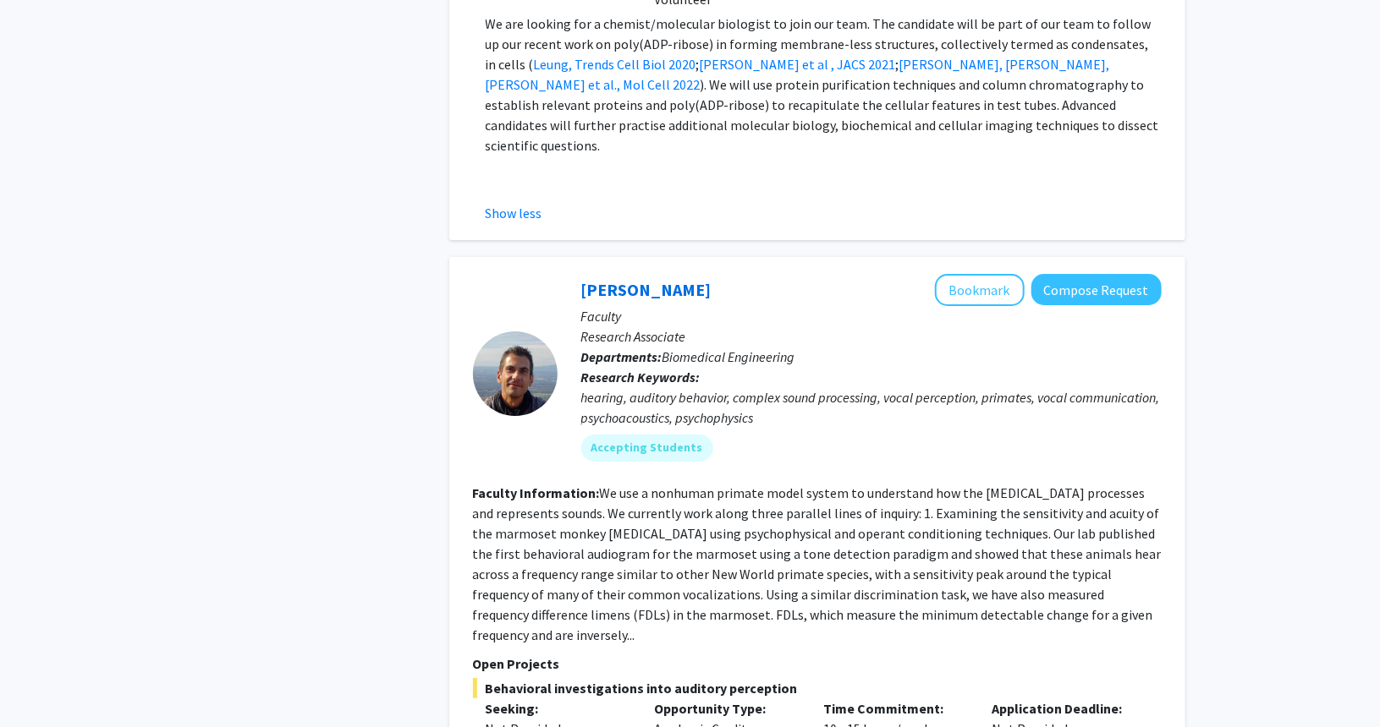
scroll to position [6344, 0]
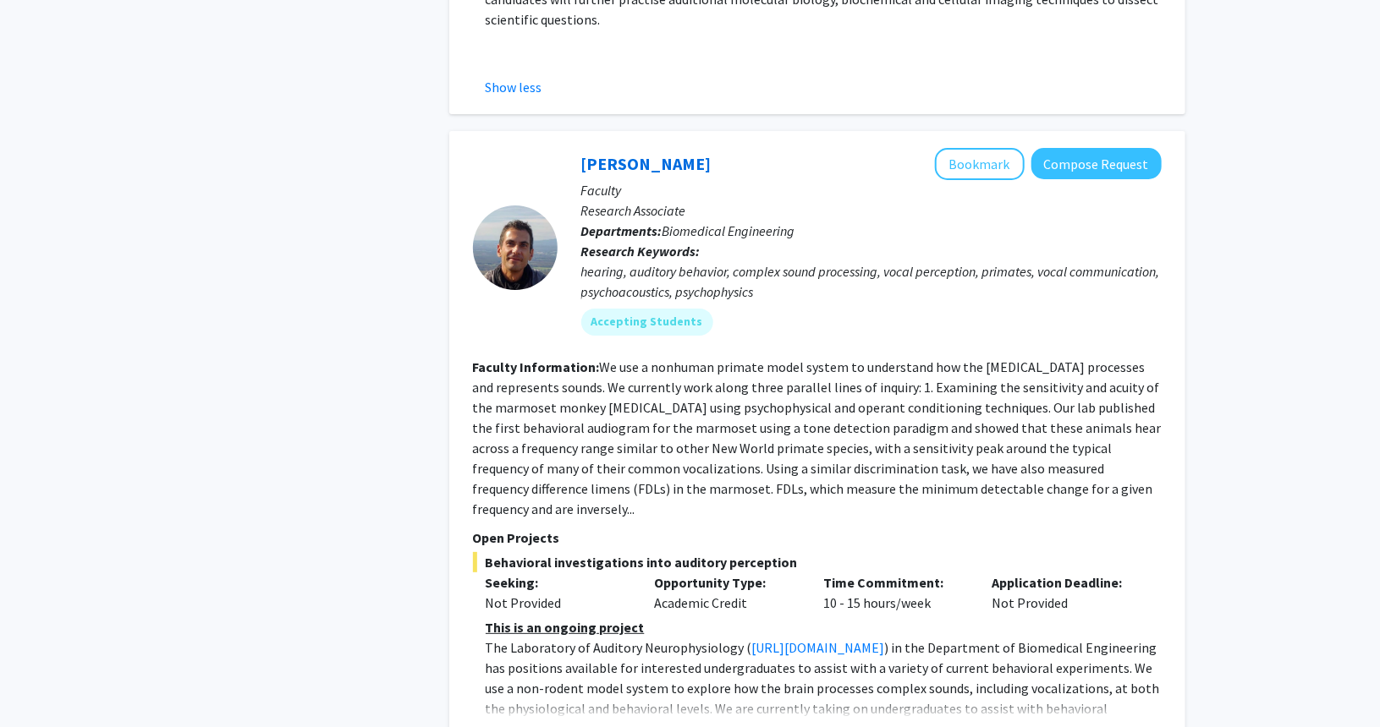
click at [506, 726] on button "Show more" at bounding box center [517, 736] width 65 height 20
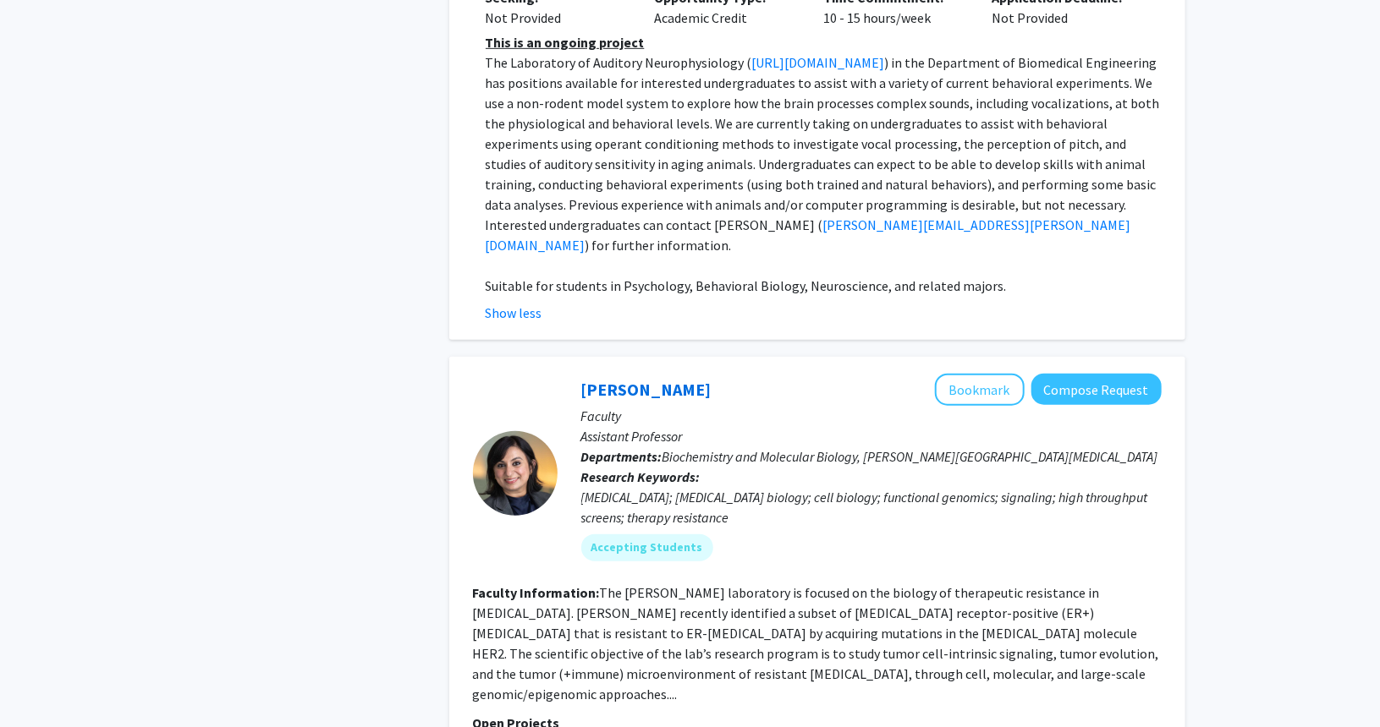
scroll to position [7020, 0]
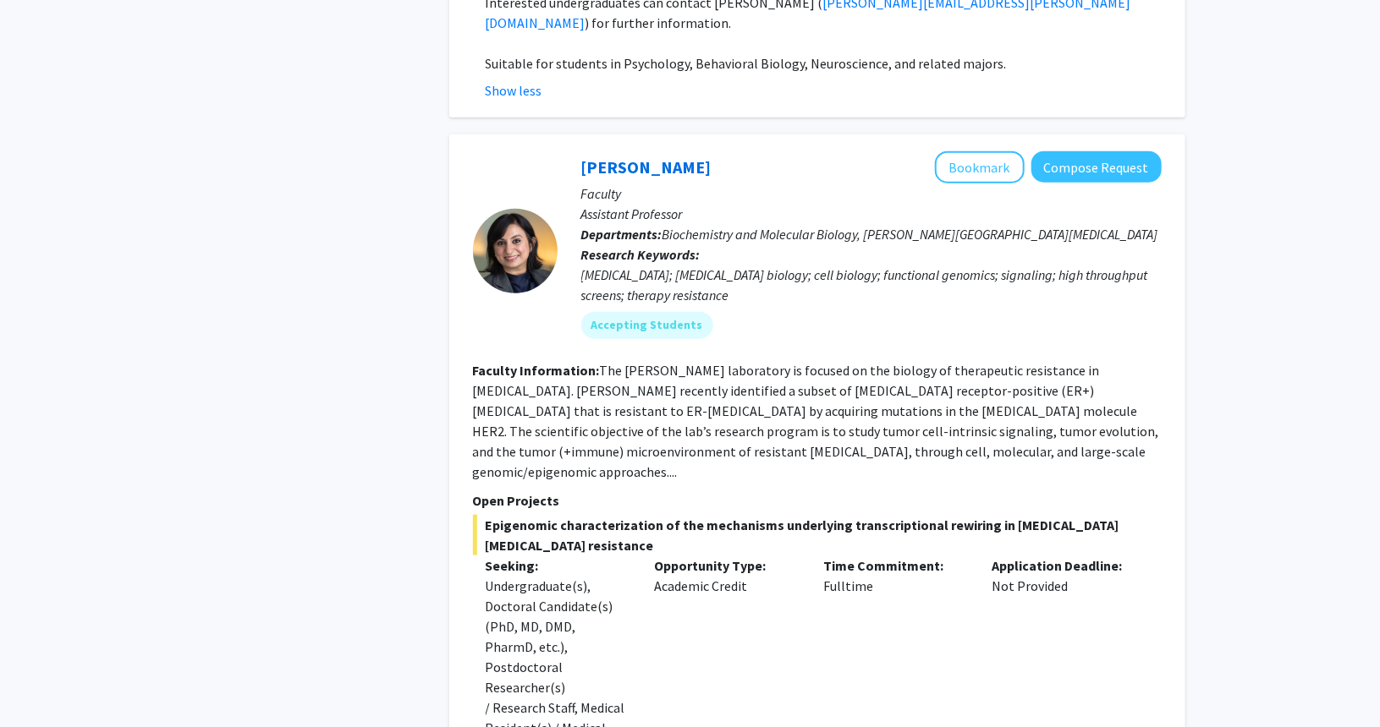
scroll to position [7230, 0]
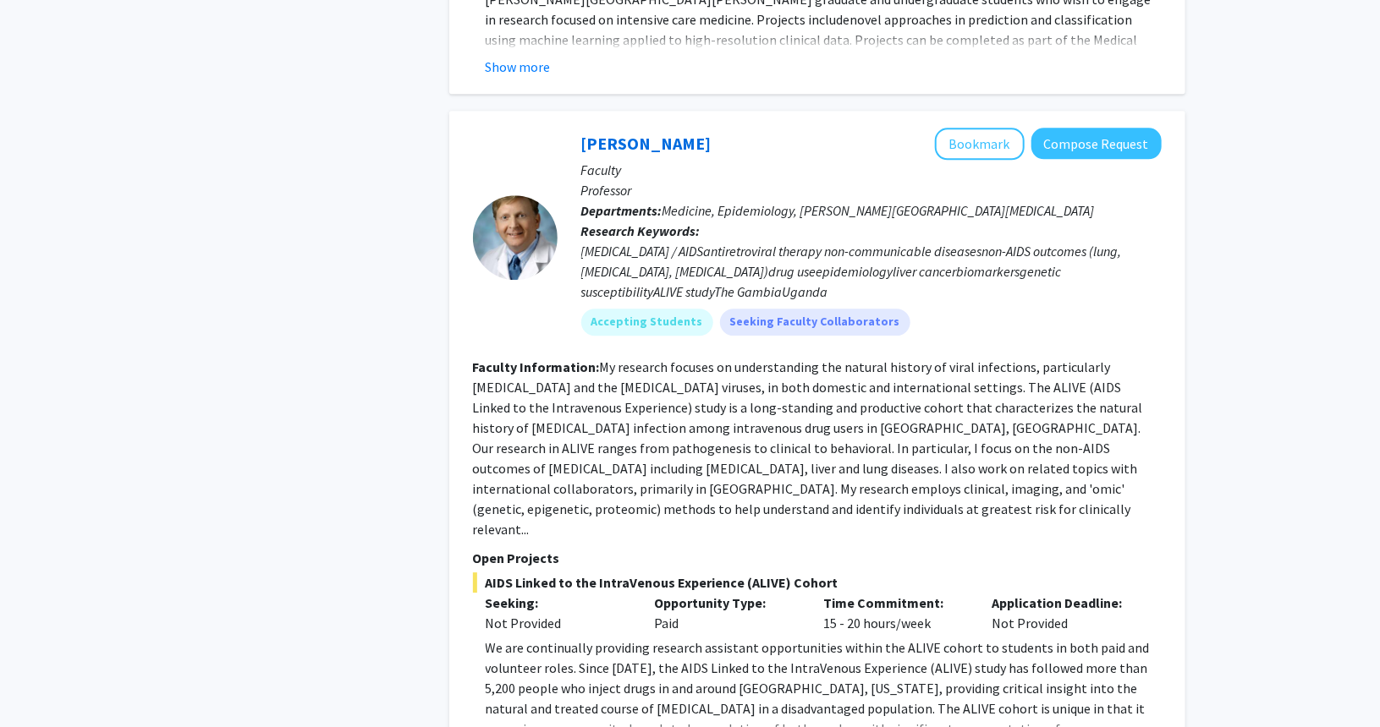
scroll to position [2115, 0]
